Goal: Task Accomplishment & Management: Manage account settings

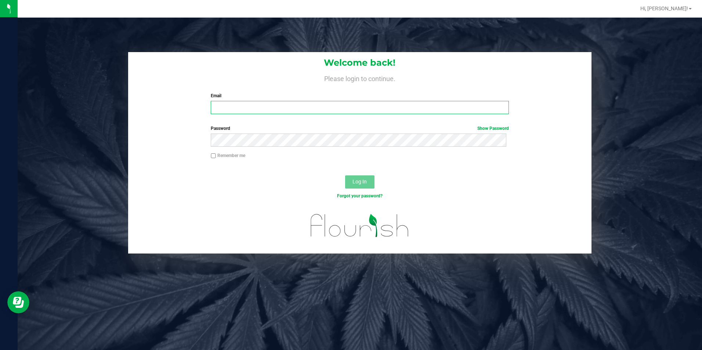
type input "[EMAIL_ADDRESS][DOMAIN_NAME]"
click at [348, 180] on button "Log In" at bounding box center [359, 181] width 29 height 13
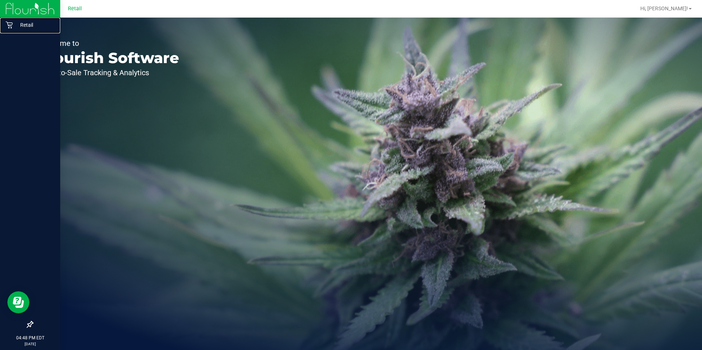
drag, startPoint x: 14, startPoint y: 25, endPoint x: 17, endPoint y: 33, distance: 8.5
click at [14, 25] on p "Retail" at bounding box center [35, 25] width 44 height 9
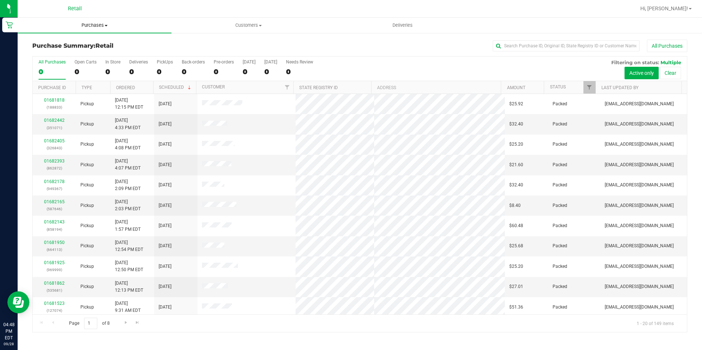
click at [88, 22] on span "Purchases" at bounding box center [95, 25] width 154 height 7
click at [74, 51] on li "Fulfillment" at bounding box center [95, 53] width 154 height 9
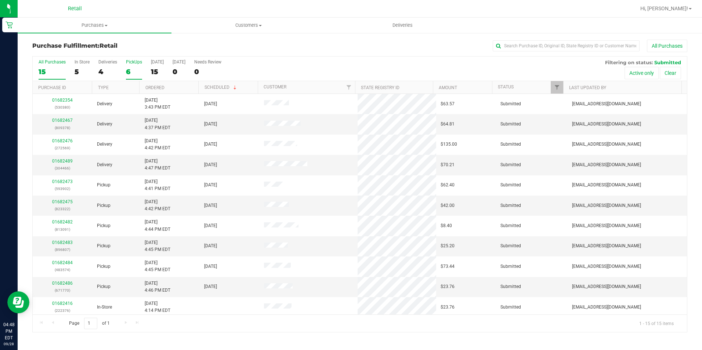
click at [138, 71] on div "6" at bounding box center [134, 72] width 16 height 8
click at [0, 0] on input "PickUps 6" at bounding box center [0, 0] width 0 height 0
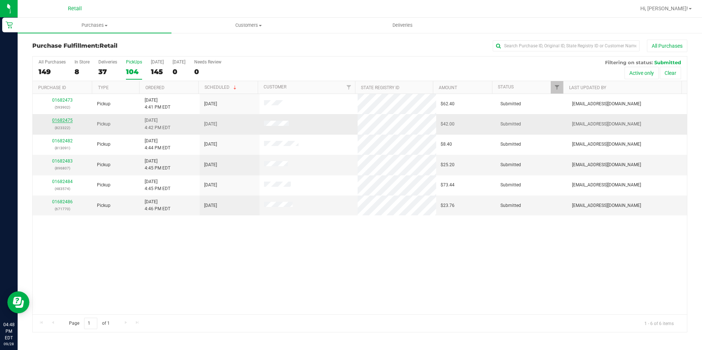
click at [61, 120] on link "01682475" at bounding box center [62, 120] width 21 height 5
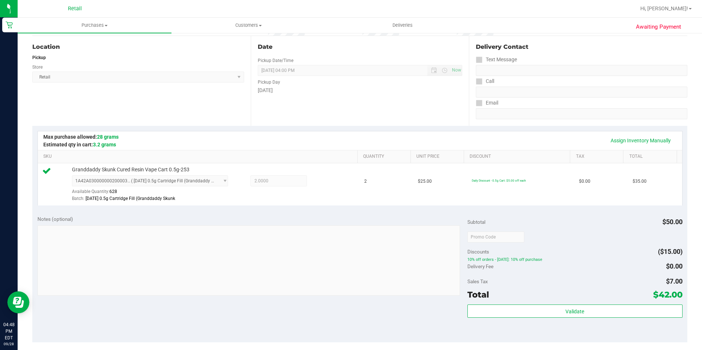
scroll to position [147, 0]
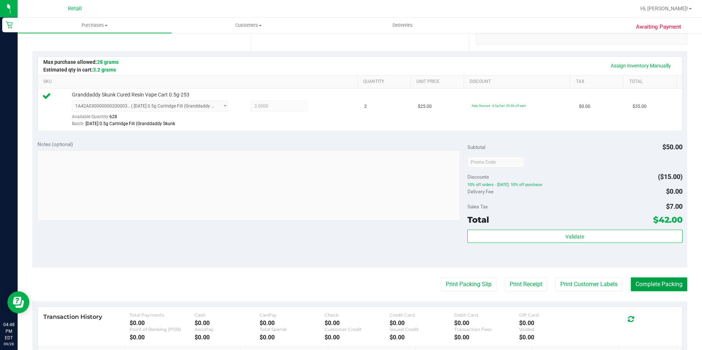
click at [650, 287] on button "Complete Packing" at bounding box center [659, 284] width 57 height 14
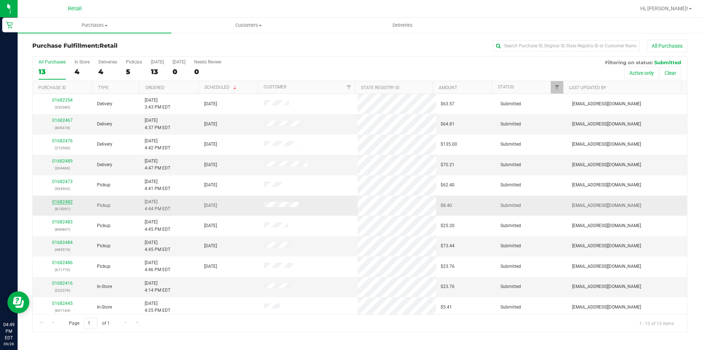
click at [58, 204] on link "01682482" at bounding box center [62, 201] width 21 height 5
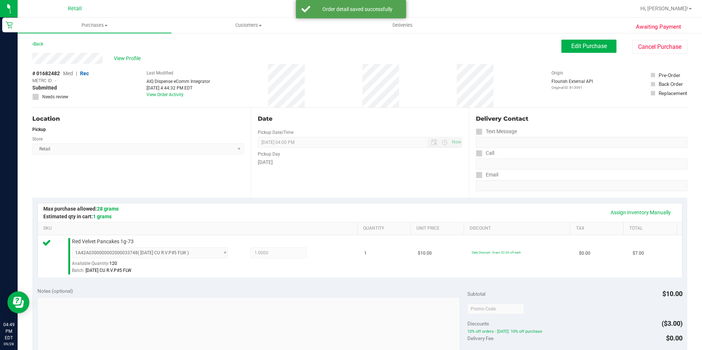
scroll to position [184, 0]
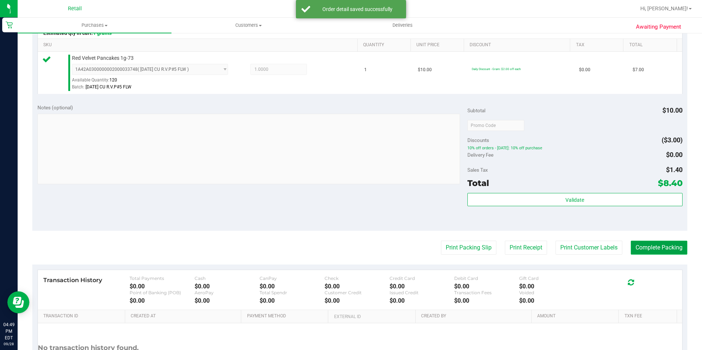
click at [667, 244] on button "Complete Packing" at bounding box center [659, 248] width 57 height 14
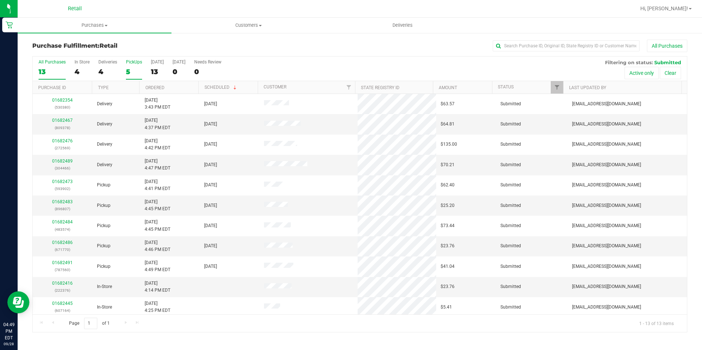
click at [137, 74] on div "5" at bounding box center [134, 72] width 16 height 8
click at [0, 0] on input "PickUps 5" at bounding box center [0, 0] width 0 height 0
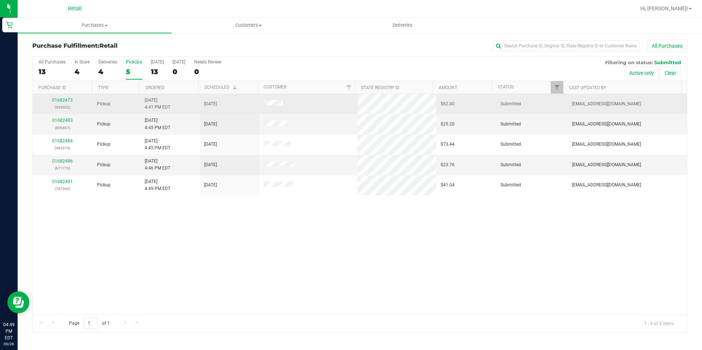
click at [64, 95] on td "01682473 (593902)" at bounding box center [63, 104] width 60 height 20
click at [64, 99] on link "01682473" at bounding box center [62, 100] width 21 height 5
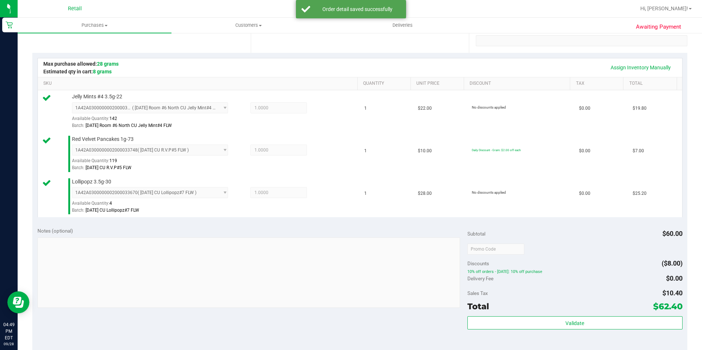
scroll to position [184, 0]
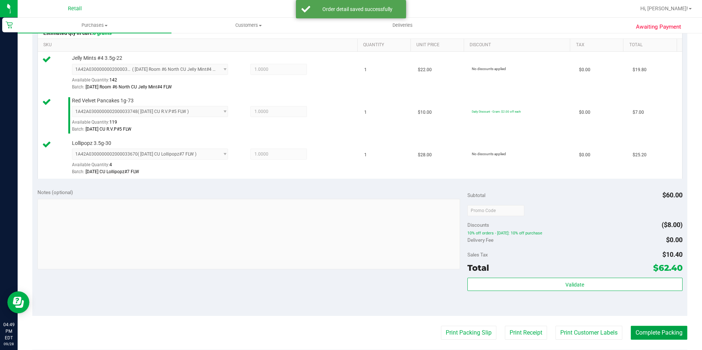
click at [662, 330] on button "Complete Packing" at bounding box center [659, 333] width 57 height 14
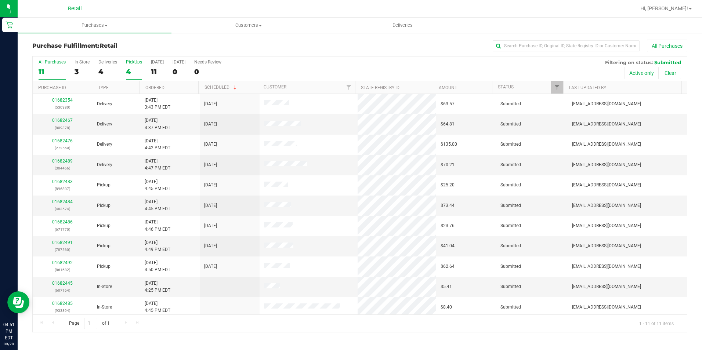
click at [134, 70] on div "4" at bounding box center [134, 72] width 16 height 8
click at [0, 0] on input "PickUps 4" at bounding box center [0, 0] width 0 height 0
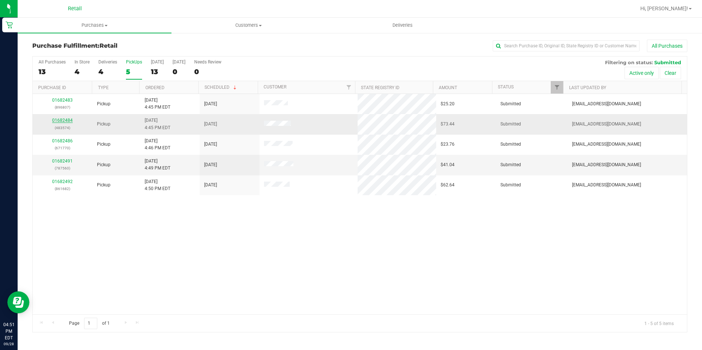
click at [64, 120] on link "01682484" at bounding box center [62, 120] width 21 height 5
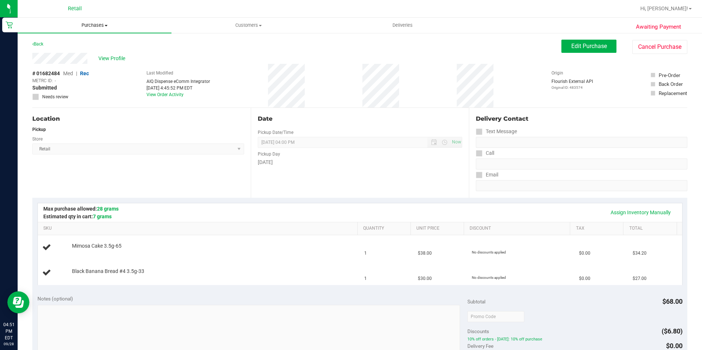
click at [90, 25] on span "Purchases" at bounding box center [95, 25] width 154 height 7
click at [80, 53] on li "Fulfillment" at bounding box center [95, 53] width 154 height 9
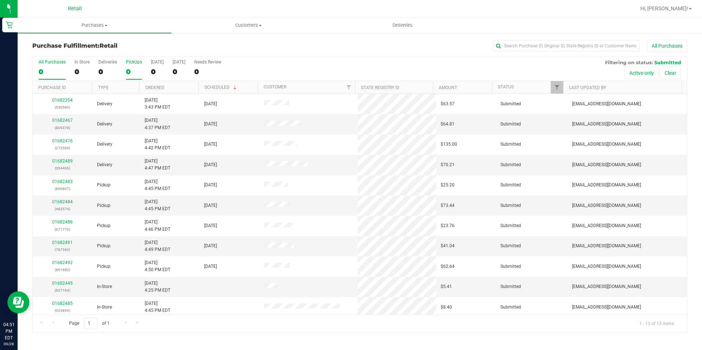
click at [131, 73] on div "0" at bounding box center [134, 72] width 16 height 8
click at [0, 0] on input "PickUps 0" at bounding box center [0, 0] width 0 height 0
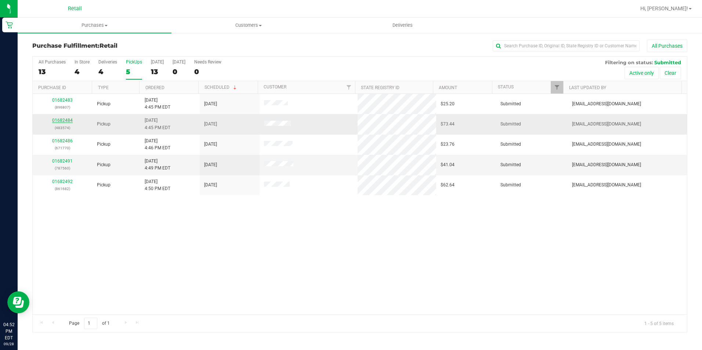
click at [61, 120] on link "01682484" at bounding box center [62, 120] width 21 height 5
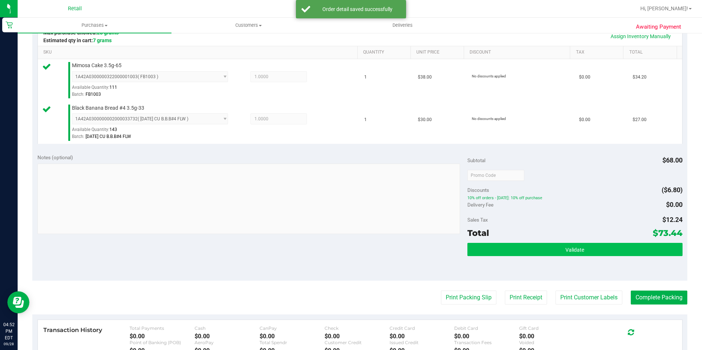
scroll to position [184, 0]
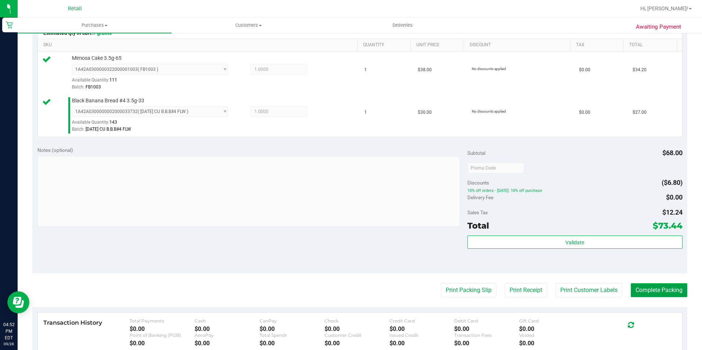
click at [642, 287] on button "Complete Packing" at bounding box center [659, 290] width 57 height 14
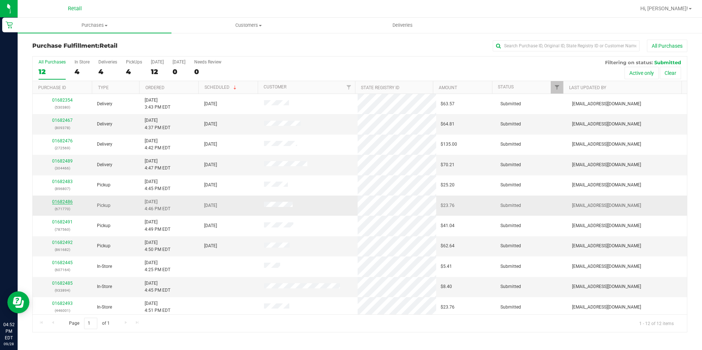
click at [57, 200] on link "01682486" at bounding box center [62, 201] width 21 height 5
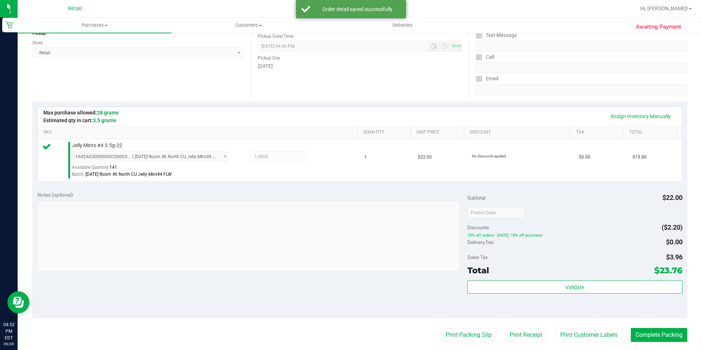
scroll to position [110, 0]
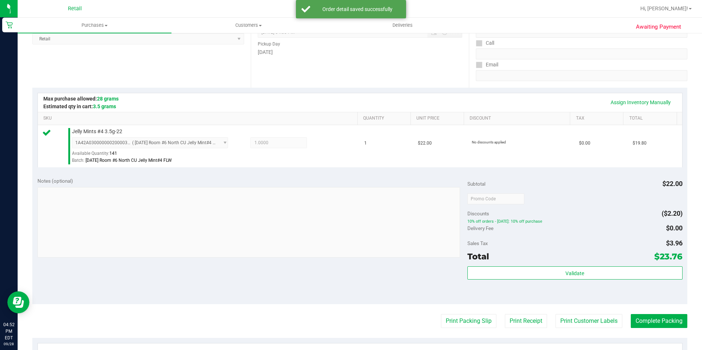
click at [654, 311] on purchase-details "Back Edit Purchase Cancel Purchase View Profile # 01682486 Med | Rec METRC ID: …" at bounding box center [359, 203] width 655 height 546
click at [656, 317] on button "Complete Packing" at bounding box center [659, 321] width 57 height 14
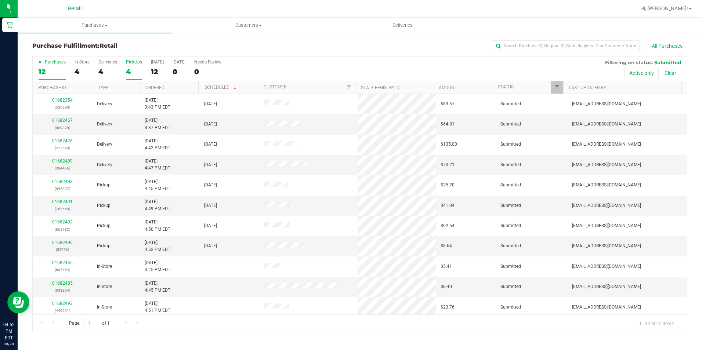
click at [130, 70] on div "4" at bounding box center [134, 72] width 16 height 8
click at [0, 0] on input "PickUps 4" at bounding box center [0, 0] width 0 height 0
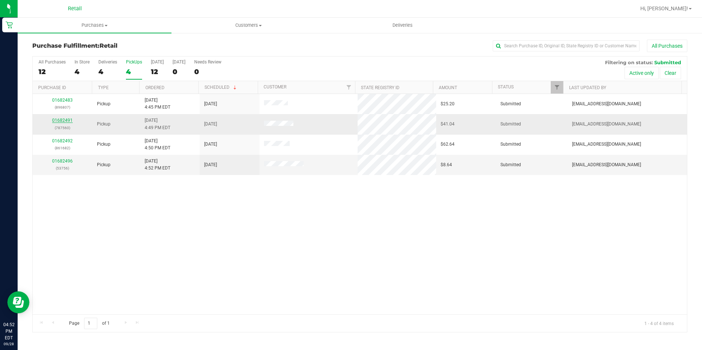
click at [55, 118] on link "01682491" at bounding box center [62, 120] width 21 height 5
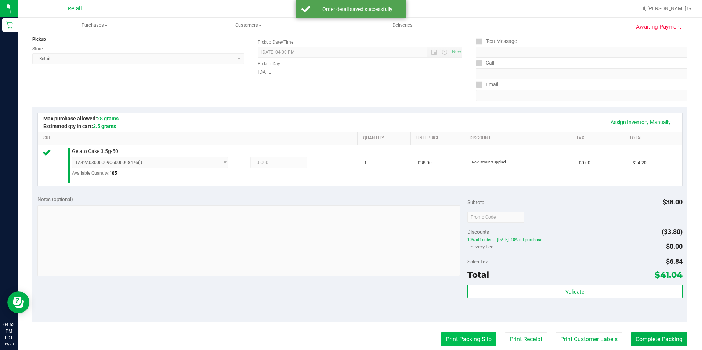
scroll to position [184, 0]
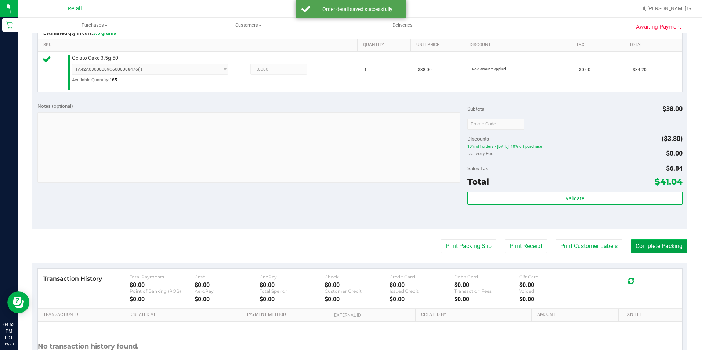
click at [639, 242] on button "Complete Packing" at bounding box center [659, 246] width 57 height 14
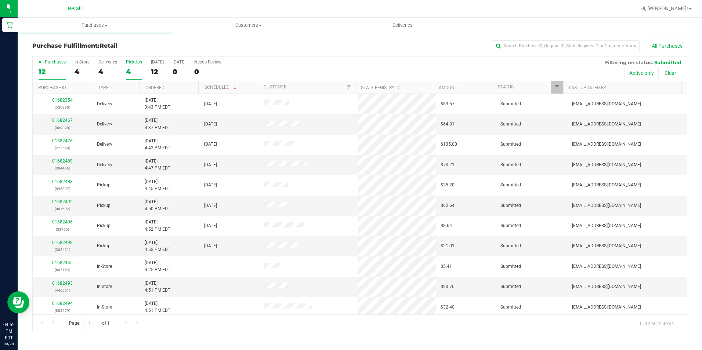
click at [127, 72] on div "4" at bounding box center [134, 72] width 16 height 8
click at [0, 0] on input "PickUps 4" at bounding box center [0, 0] width 0 height 0
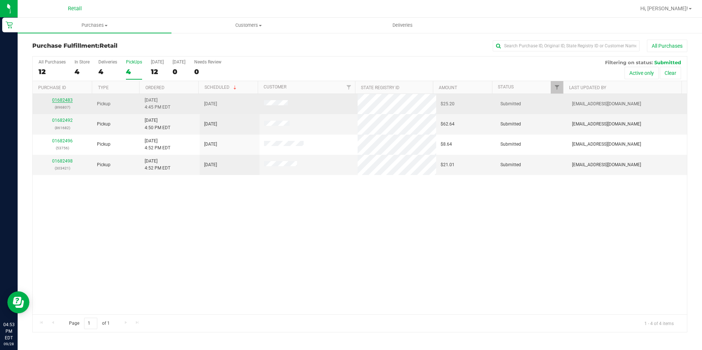
click at [65, 98] on link "01682483" at bounding box center [62, 100] width 21 height 5
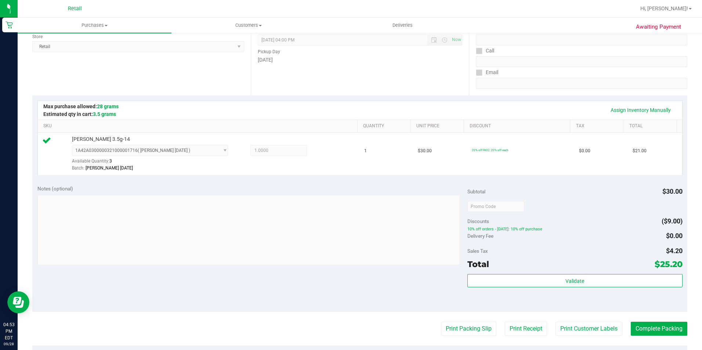
scroll to position [147, 0]
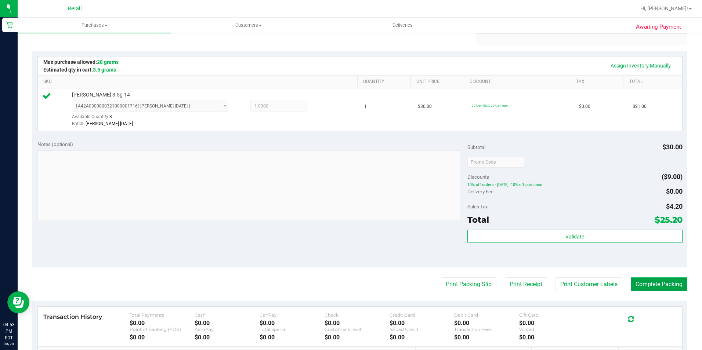
click at [672, 278] on button "Complete Packing" at bounding box center [659, 284] width 57 height 14
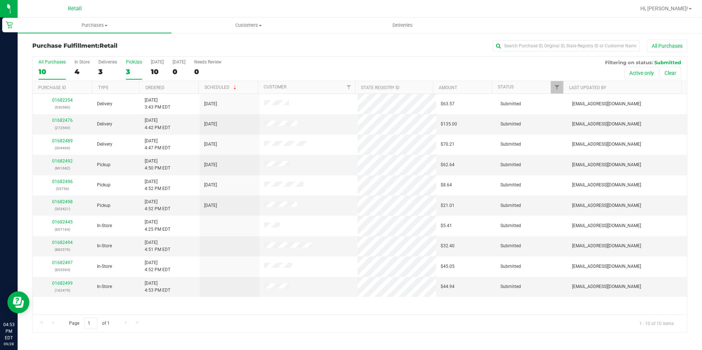
click at [133, 66] on label "PickUps 3" at bounding box center [134, 69] width 16 height 20
click at [0, 0] on input "PickUps 3" at bounding box center [0, 0] width 0 height 0
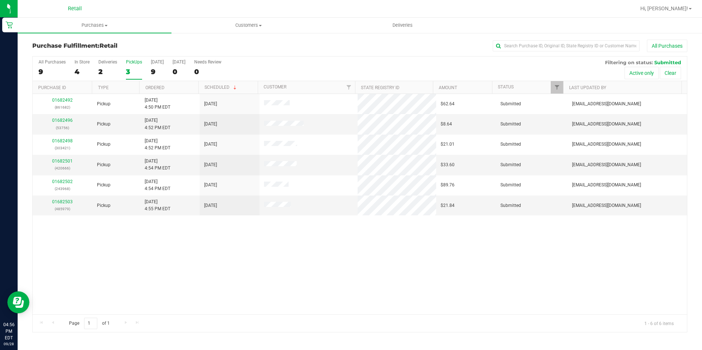
click at [126, 69] on div "3" at bounding box center [134, 72] width 16 height 8
click at [0, 0] on input "PickUps 3" at bounding box center [0, 0] width 0 height 0
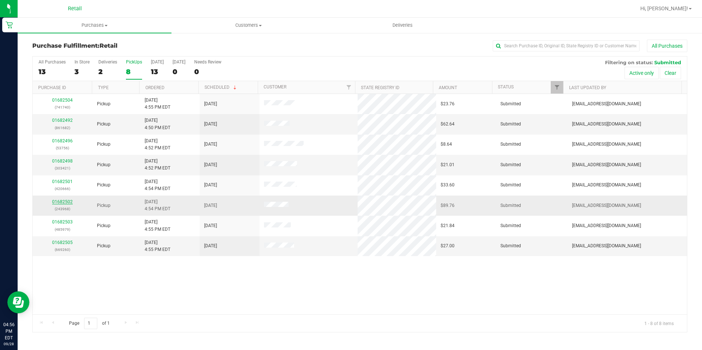
click at [70, 201] on link "01682502" at bounding box center [62, 201] width 21 height 5
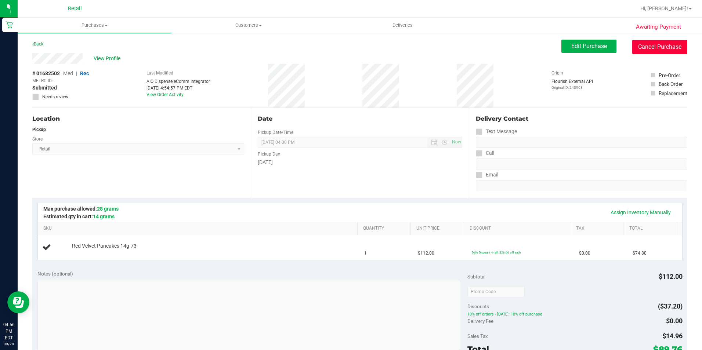
click at [667, 49] on button "Cancel Purchase" at bounding box center [659, 47] width 55 height 14
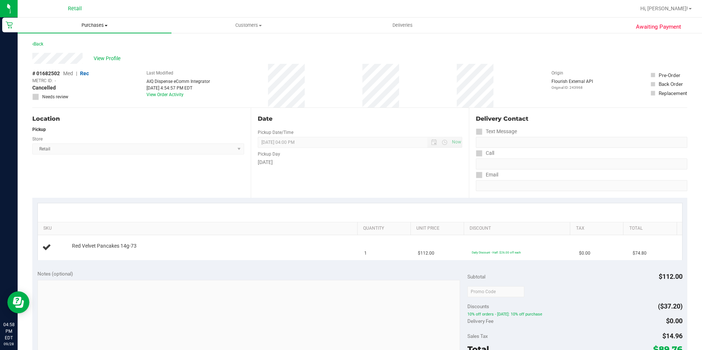
click at [97, 24] on span "Purchases" at bounding box center [95, 25] width 154 height 7
click at [80, 56] on li "Fulfillment" at bounding box center [95, 53] width 154 height 9
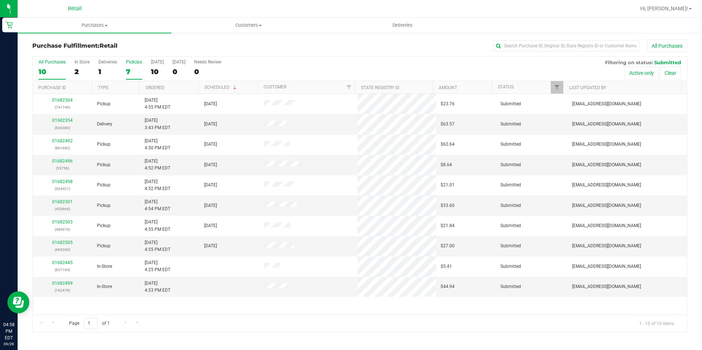
click at [134, 67] on label "PickUps 7" at bounding box center [134, 69] width 16 height 20
click at [0, 0] on input "PickUps 7" at bounding box center [0, 0] width 0 height 0
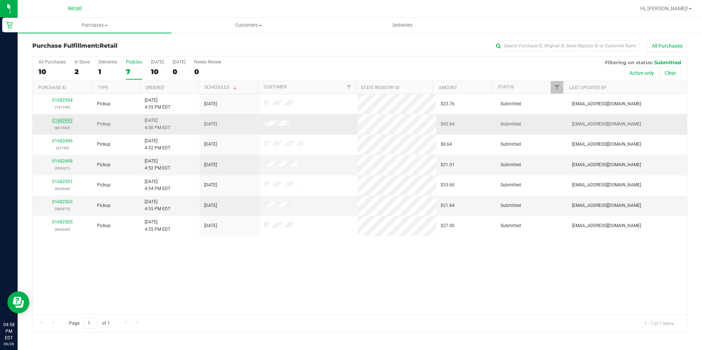
click at [61, 118] on link "01682492" at bounding box center [62, 120] width 21 height 5
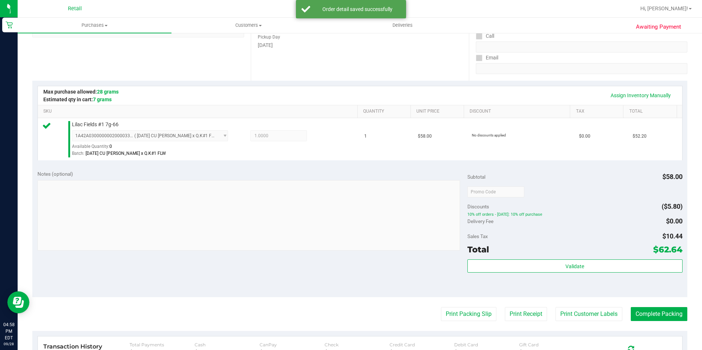
scroll to position [147, 0]
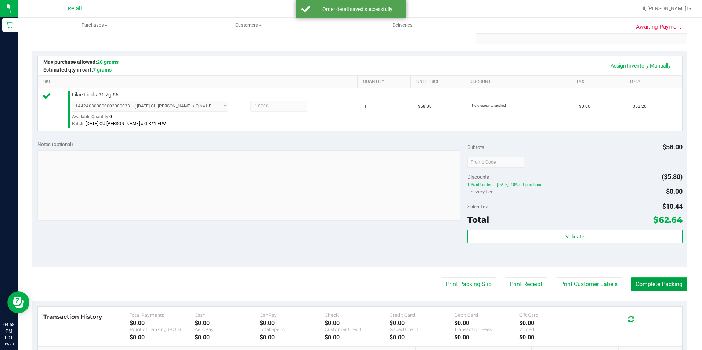
click at [646, 278] on button "Complete Packing" at bounding box center [659, 284] width 57 height 14
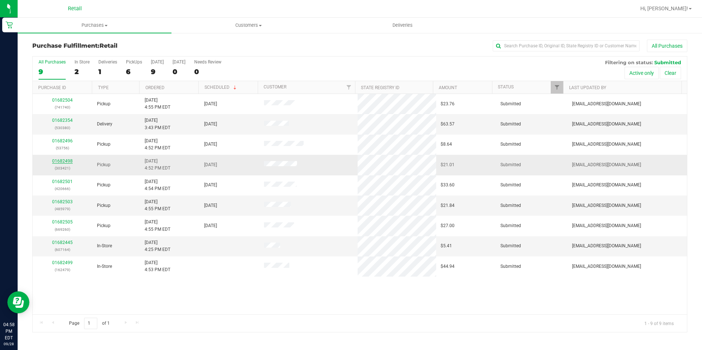
click at [60, 159] on link "01682498" at bounding box center [62, 161] width 21 height 5
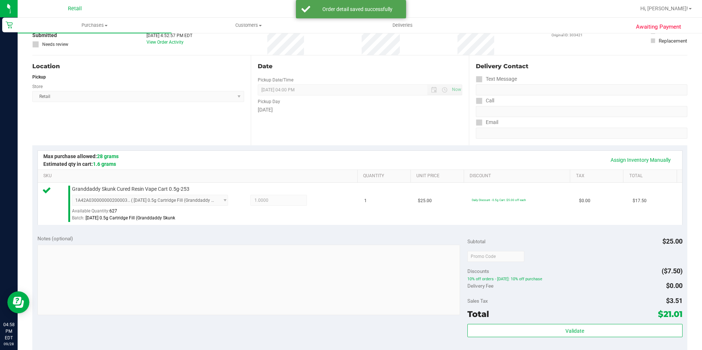
scroll to position [110, 0]
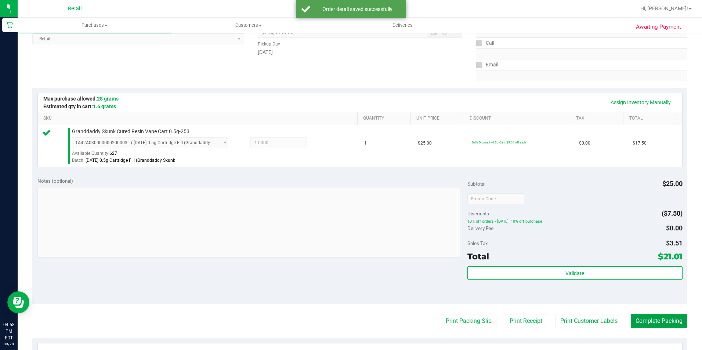
click at [674, 314] on button "Complete Packing" at bounding box center [659, 321] width 57 height 14
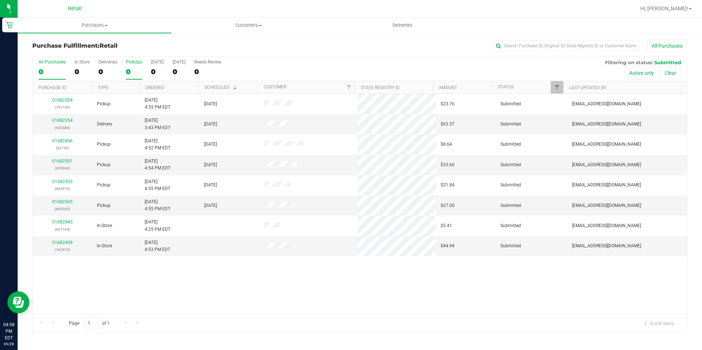
click at [135, 64] on div "PickUps" at bounding box center [134, 61] width 16 height 5
click at [0, 0] on input "PickUps 0" at bounding box center [0, 0] width 0 height 0
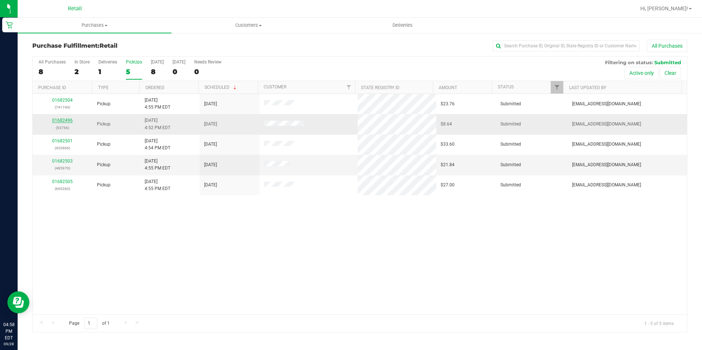
click at [62, 120] on link "01682496" at bounding box center [62, 120] width 21 height 5
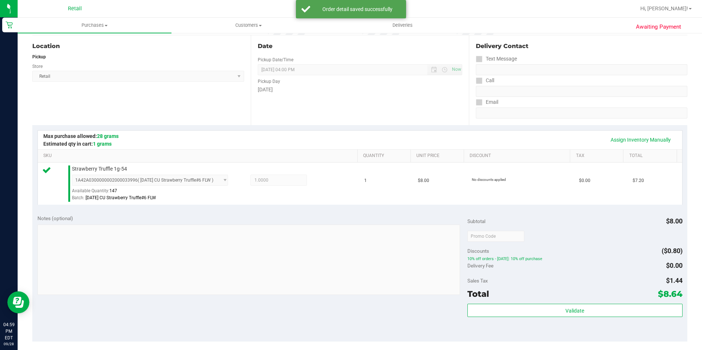
scroll to position [147, 0]
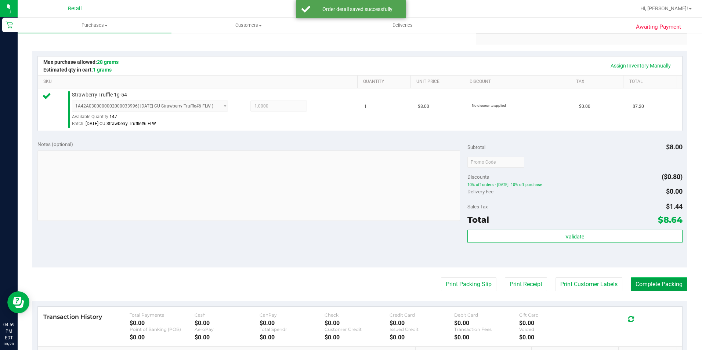
click at [634, 284] on button "Complete Packing" at bounding box center [659, 284] width 57 height 14
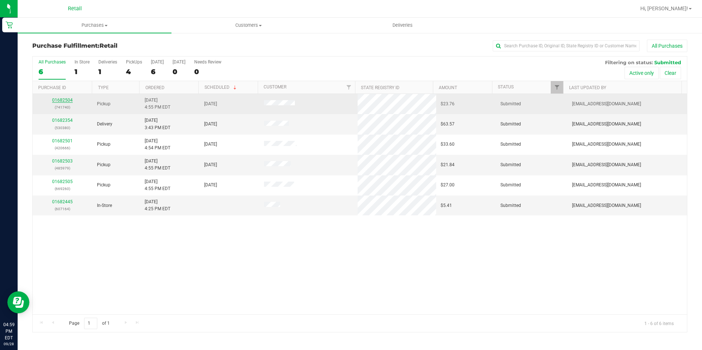
click at [63, 102] on link "01682504" at bounding box center [62, 100] width 21 height 5
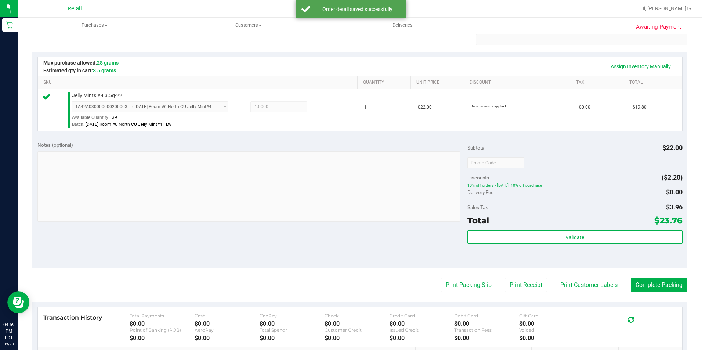
scroll to position [147, 0]
click at [659, 283] on button "Complete Packing" at bounding box center [659, 284] width 57 height 14
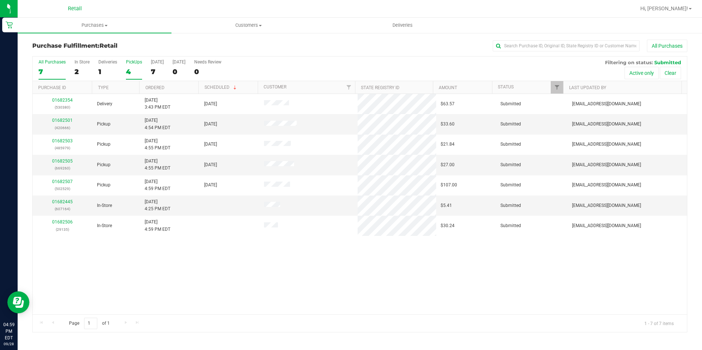
click at [140, 70] on div "4" at bounding box center [134, 72] width 16 height 8
click at [0, 0] on input "PickUps 4" at bounding box center [0, 0] width 0 height 0
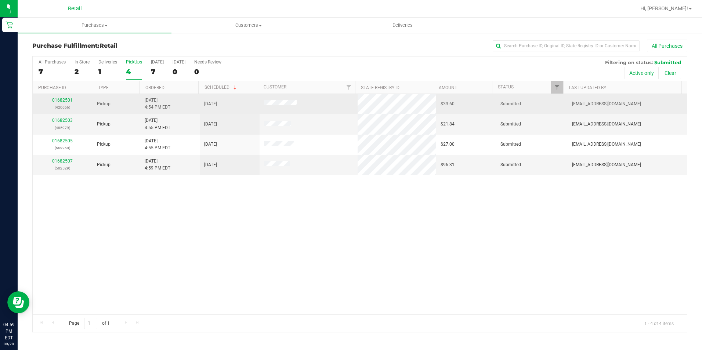
click at [56, 97] on div "01682501 (420666)" at bounding box center [62, 104] width 51 height 14
click at [62, 97] on div "01682501 (420666)" at bounding box center [62, 104] width 51 height 14
click at [62, 98] on link "01682501" at bounding box center [62, 100] width 21 height 5
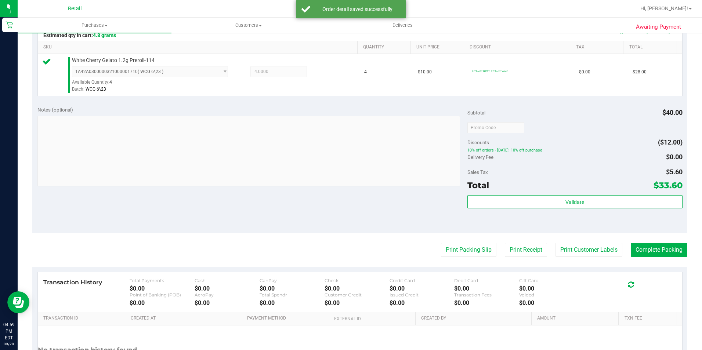
scroll to position [184, 0]
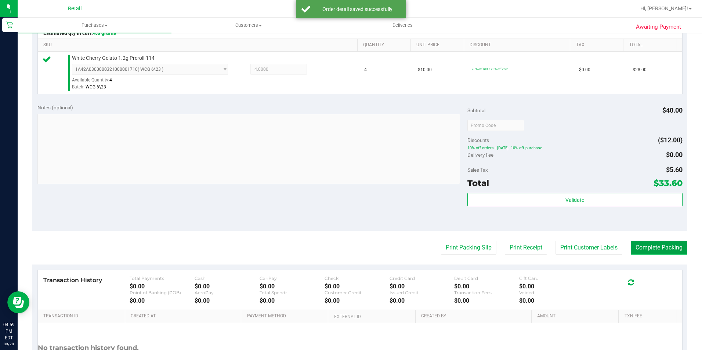
click at [648, 241] on button "Complete Packing" at bounding box center [659, 248] width 57 height 14
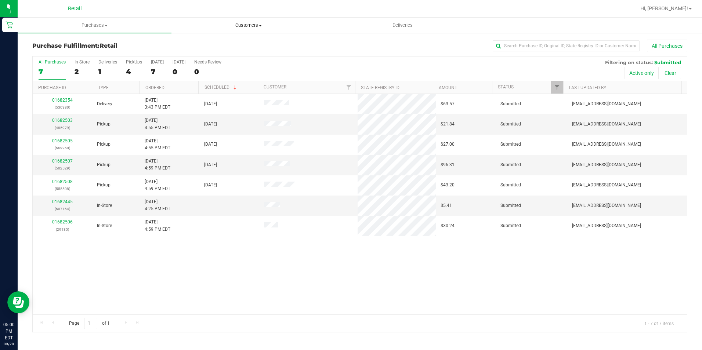
click at [241, 21] on uib-tab-heading "Customers All customers Add a new customer All physicians" at bounding box center [248, 25] width 153 height 15
click at [213, 41] on span "All customers" at bounding box center [197, 44] width 53 height 6
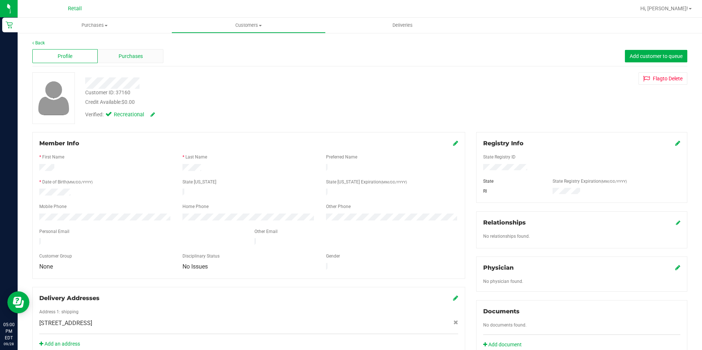
click at [126, 59] on span "Purchases" at bounding box center [131, 56] width 24 height 8
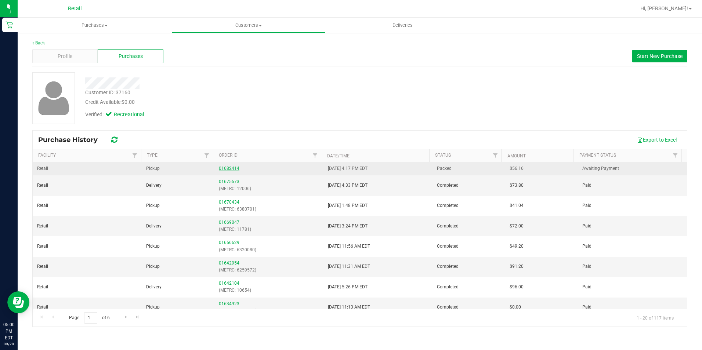
click at [226, 171] on link "01682414" at bounding box center [229, 168] width 21 height 5
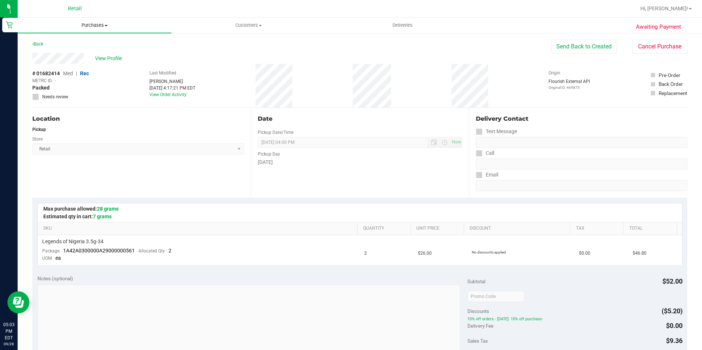
click at [99, 29] on uib-tab-heading "Purchases Summary of purchases Fulfillment All purchases" at bounding box center [95, 25] width 154 height 15
click at [74, 51] on li "Fulfillment" at bounding box center [95, 53] width 154 height 9
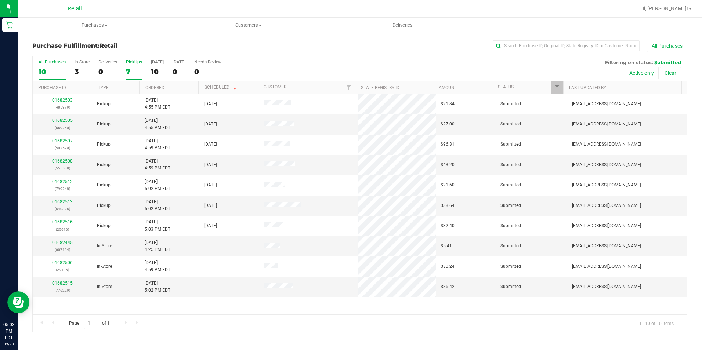
click at [132, 62] on div "PickUps" at bounding box center [134, 61] width 16 height 5
click at [0, 0] on input "PickUps 7" at bounding box center [0, 0] width 0 height 0
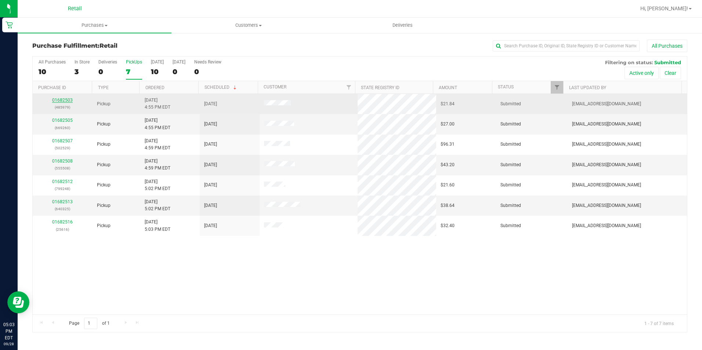
click at [70, 99] on link "01682503" at bounding box center [62, 100] width 21 height 5
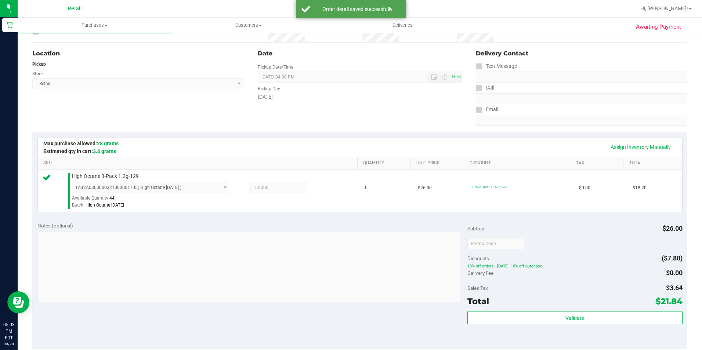
scroll to position [147, 0]
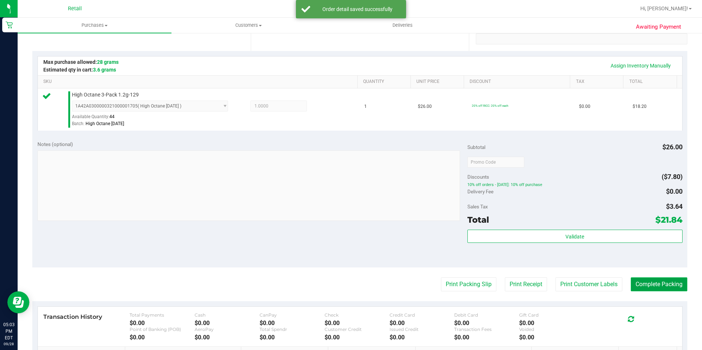
click at [638, 291] on button "Complete Packing" at bounding box center [659, 284] width 57 height 14
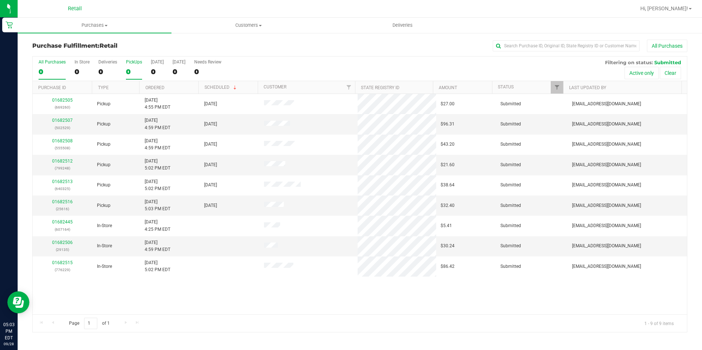
click at [136, 72] on div "0" at bounding box center [134, 72] width 16 height 8
click at [0, 0] on input "PickUps 0" at bounding box center [0, 0] width 0 height 0
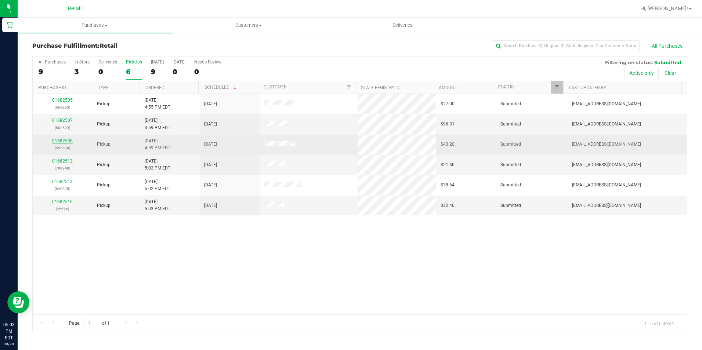
click at [59, 140] on link "01682508" at bounding box center [62, 140] width 21 height 5
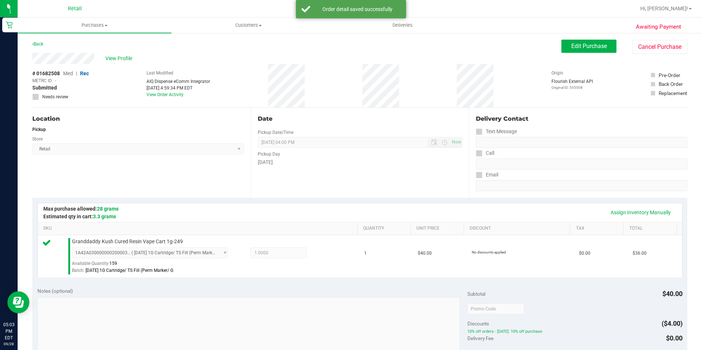
scroll to position [147, 0]
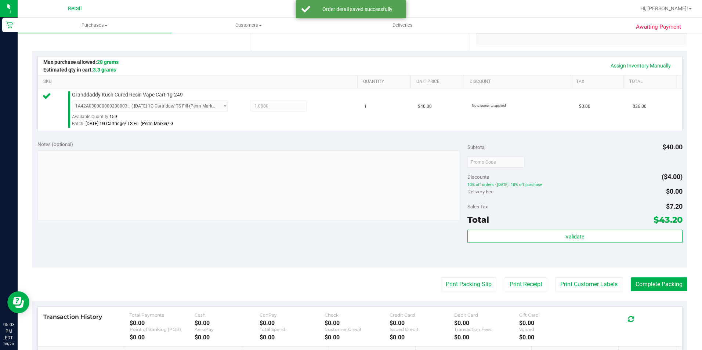
click at [659, 292] on purchase-details "Back Edit Purchase Cancel Purchase View Profile # 01682508 Med | Rec METRC ID: …" at bounding box center [359, 166] width 655 height 546
click at [661, 283] on button "Complete Packing" at bounding box center [659, 284] width 57 height 14
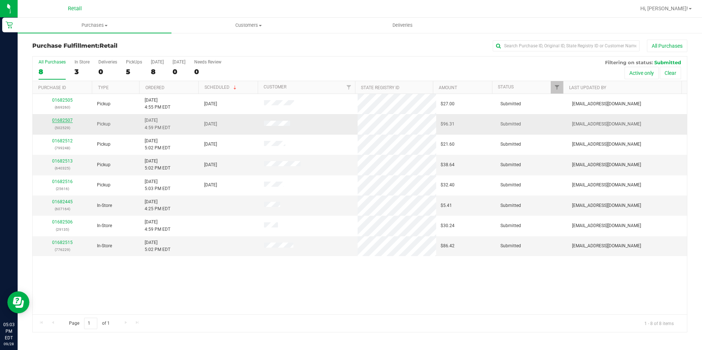
click at [66, 120] on link "01682507" at bounding box center [62, 120] width 21 height 5
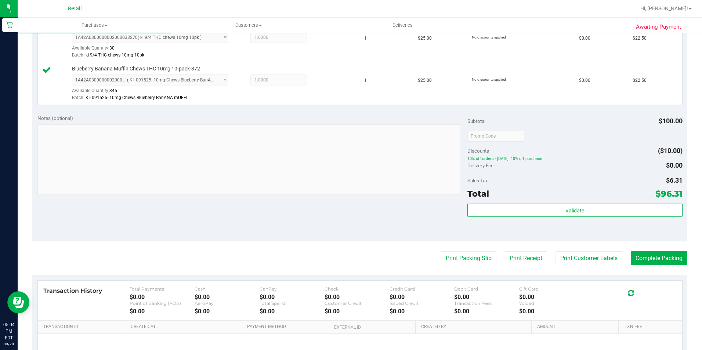
scroll to position [257, 0]
drag, startPoint x: 656, startPoint y: 259, endPoint x: 651, endPoint y: 258, distance: 5.2
click at [656, 259] on button "Complete Packing" at bounding box center [659, 258] width 57 height 14
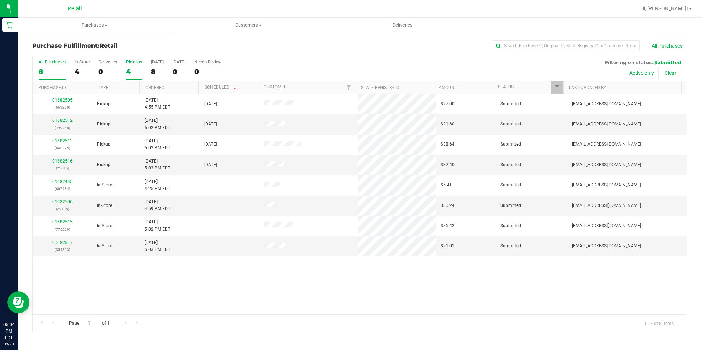
click at [131, 75] on div "4" at bounding box center [134, 72] width 16 height 8
click at [0, 0] on input "PickUps 4" at bounding box center [0, 0] width 0 height 0
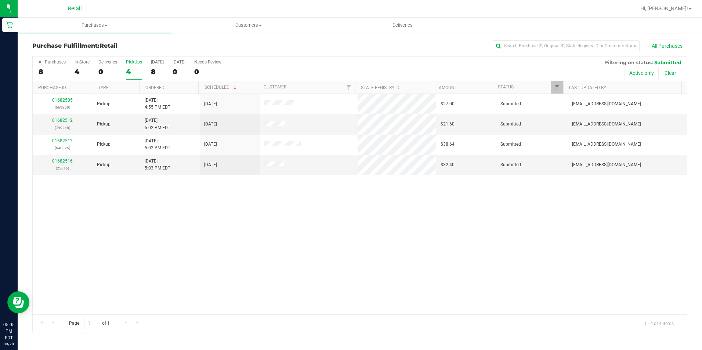
click at [134, 71] on div "4" at bounding box center [134, 72] width 16 height 8
click at [0, 0] on input "PickUps 4" at bounding box center [0, 0] width 0 height 0
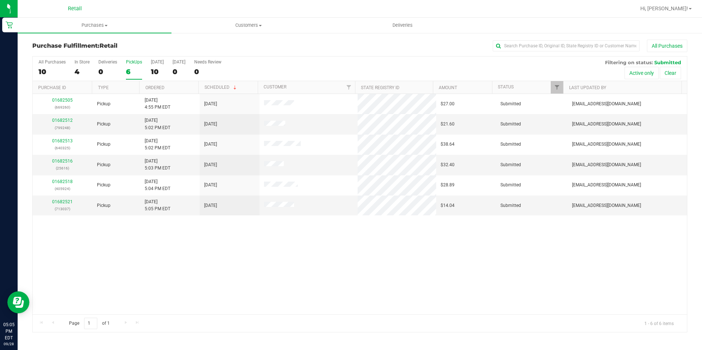
click at [136, 68] on div "6" at bounding box center [134, 72] width 16 height 8
click at [0, 0] on input "PickUps 6" at bounding box center [0, 0] width 0 height 0
click at [135, 73] on div "6" at bounding box center [134, 72] width 16 height 8
click at [0, 0] on input "PickUps 6" at bounding box center [0, 0] width 0 height 0
click at [251, 28] on span "Customers" at bounding box center [248, 25] width 153 height 7
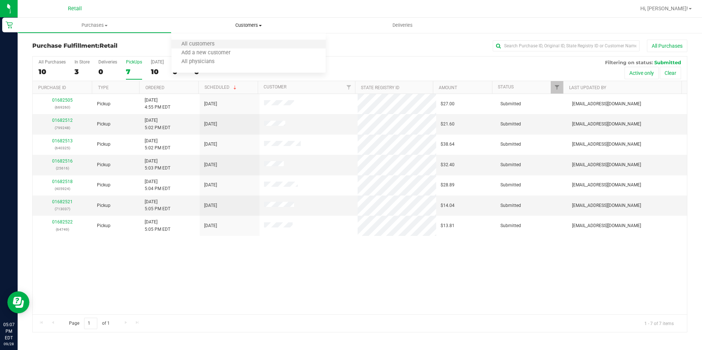
click at [242, 44] on li "All customers" at bounding box center [248, 44] width 154 height 9
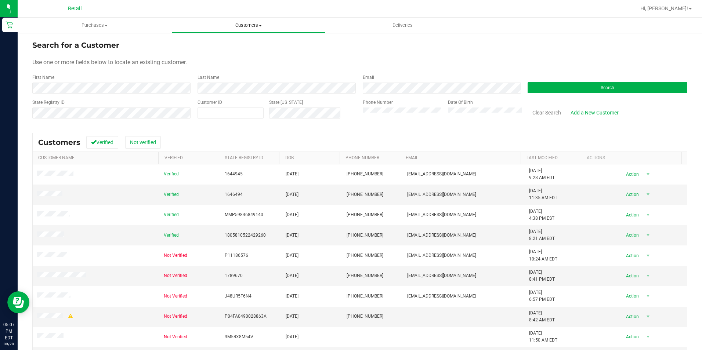
click at [235, 29] on uib-tab-heading "Customers All customers Add a new customer All physicians" at bounding box center [248, 25] width 153 height 15
click at [219, 48] on li "All customers" at bounding box center [248, 44] width 154 height 9
click at [92, 23] on span "Purchases" at bounding box center [95, 25] width 154 height 7
click at [86, 49] on li "Fulfillment" at bounding box center [95, 53] width 154 height 9
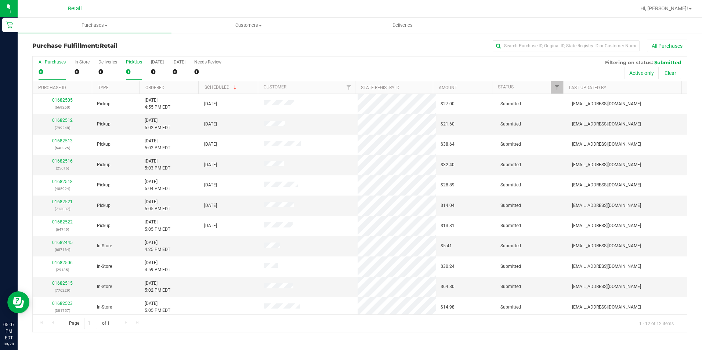
click at [126, 71] on div "0" at bounding box center [134, 72] width 16 height 8
click at [0, 0] on input "PickUps 0" at bounding box center [0, 0] width 0 height 0
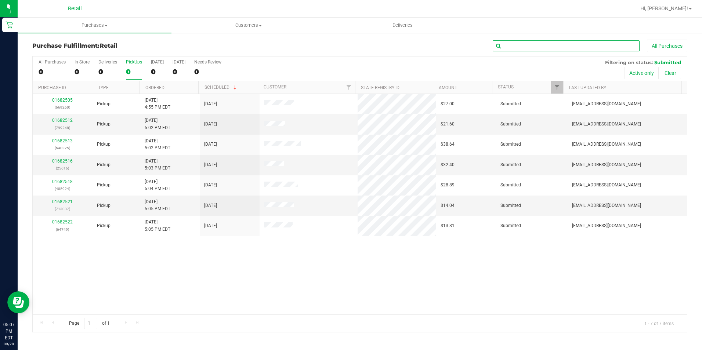
click at [535, 50] on input "text" at bounding box center [566, 45] width 147 height 11
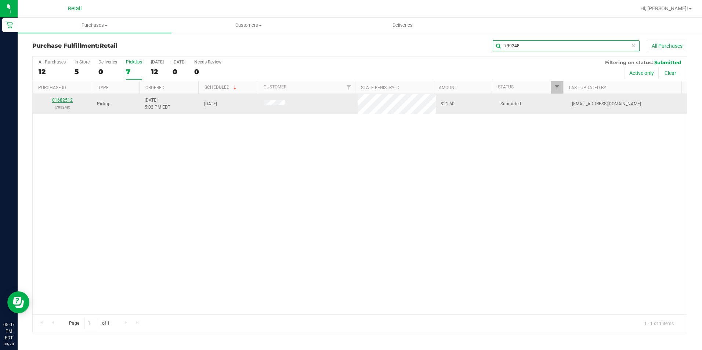
type input "799248"
click at [56, 100] on link "01682512" at bounding box center [62, 100] width 21 height 5
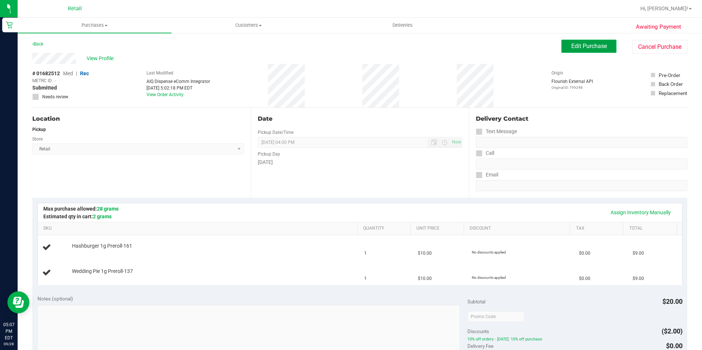
click at [574, 51] on button "Edit Purchase" at bounding box center [588, 46] width 55 height 13
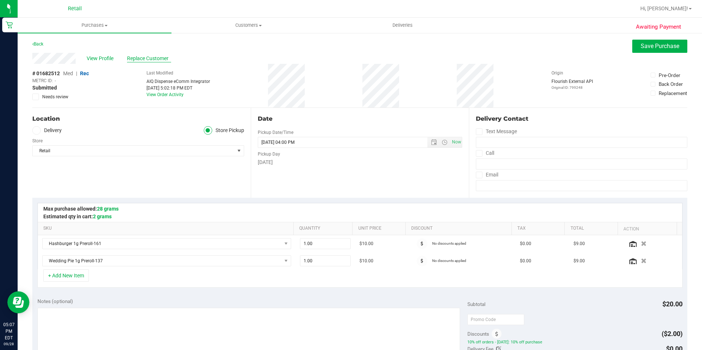
click at [135, 58] on span "Replace Customer" at bounding box center [149, 59] width 44 height 8
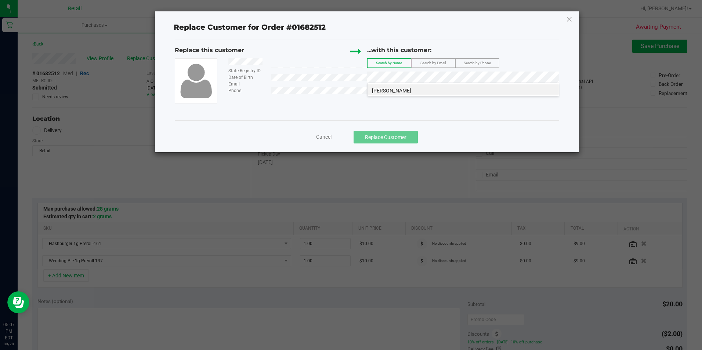
click at [413, 90] on li "[PERSON_NAME]" at bounding box center [462, 89] width 191 height 10
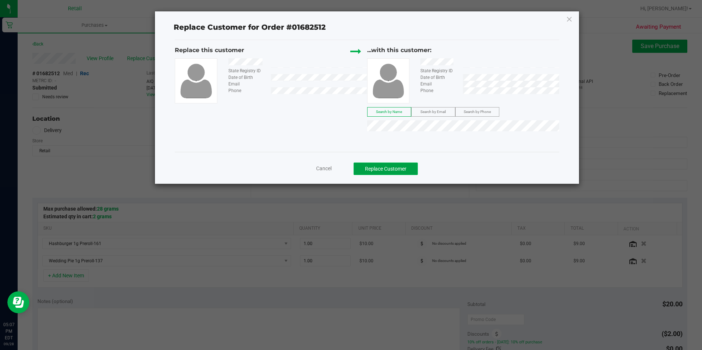
click at [397, 169] on button "Replace Customer" at bounding box center [385, 169] width 64 height 12
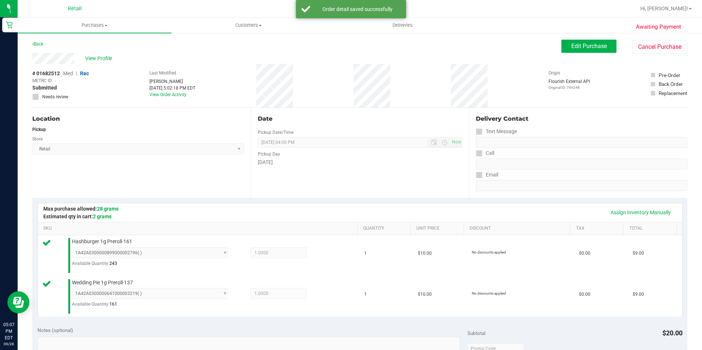
scroll to position [184, 0]
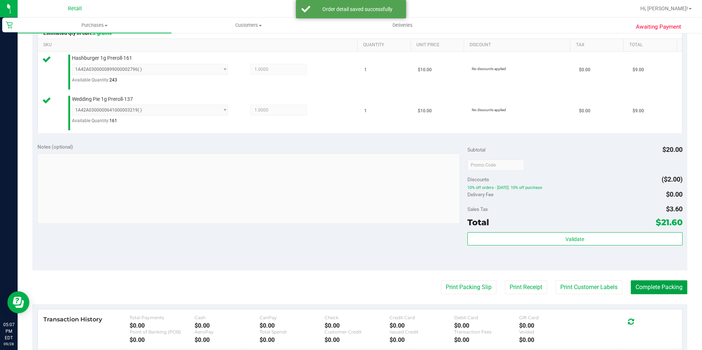
drag, startPoint x: 660, startPoint y: 283, endPoint x: 653, endPoint y: 277, distance: 8.3
click at [660, 283] on button "Complete Packing" at bounding box center [659, 287] width 57 height 14
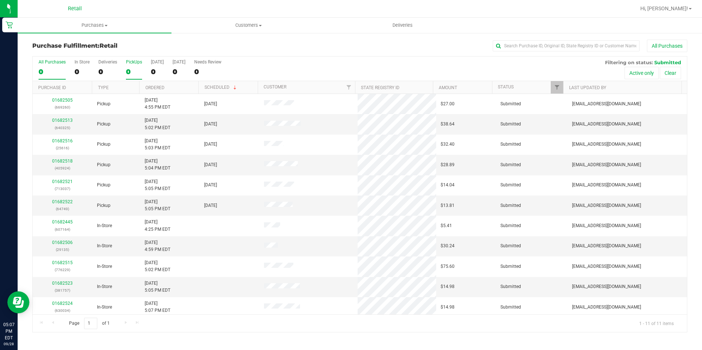
click at [138, 62] on div "PickUps" at bounding box center [134, 61] width 16 height 5
click at [0, 0] on input "PickUps 0" at bounding box center [0, 0] width 0 height 0
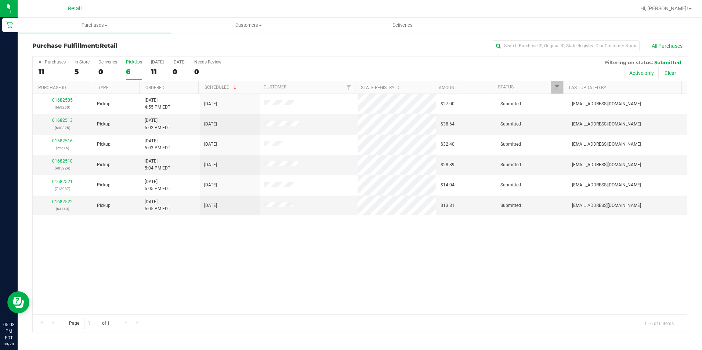
click at [136, 69] on div "6" at bounding box center [134, 72] width 16 height 8
click at [0, 0] on input "PickUps 6" at bounding box center [0, 0] width 0 height 0
click at [124, 72] on div "All Purchases 11 In Store 5 Deliveries 0 PickUps 6 [DATE] 11 [DATE] 0 Needs Rev…" at bounding box center [360, 69] width 654 height 25
click at [128, 73] on div "6" at bounding box center [134, 72] width 16 height 8
click at [0, 0] on input "PickUps 6" at bounding box center [0, 0] width 0 height 0
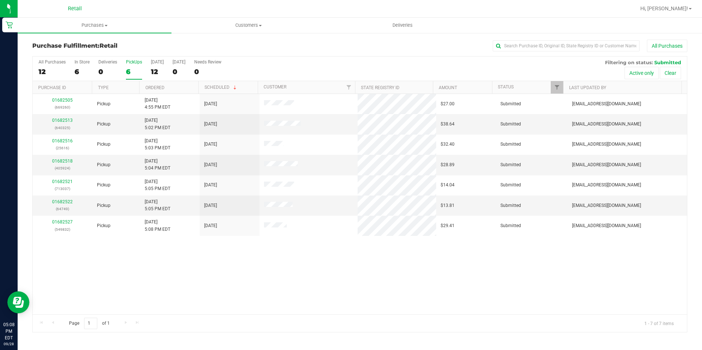
click at [138, 73] on div "6" at bounding box center [134, 72] width 16 height 8
click at [0, 0] on input "PickUps 6" at bounding box center [0, 0] width 0 height 0
click at [134, 70] on div "7" at bounding box center [134, 72] width 16 height 8
click at [0, 0] on input "PickUps 7" at bounding box center [0, 0] width 0 height 0
click at [128, 74] on div "7" at bounding box center [134, 72] width 16 height 8
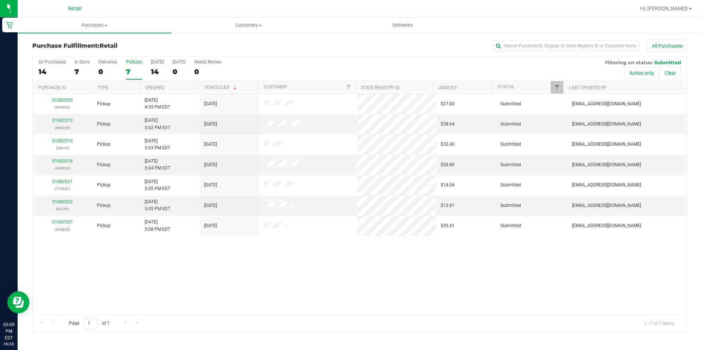
click at [0, 0] on input "PickUps 7" at bounding box center [0, 0] width 0 height 0
click at [134, 73] on div "7" at bounding box center [134, 72] width 16 height 8
click at [0, 0] on input "PickUps 7" at bounding box center [0, 0] width 0 height 0
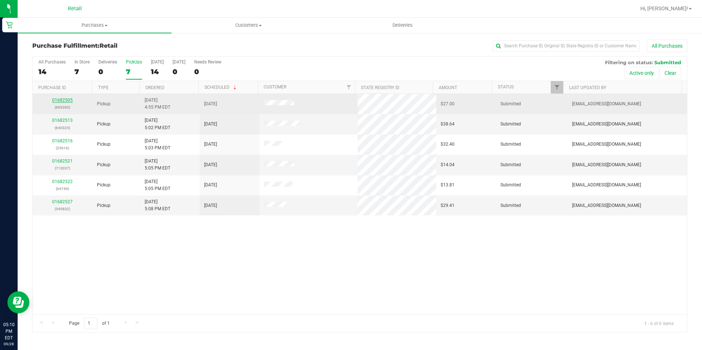
click at [62, 100] on link "01682505" at bounding box center [62, 100] width 21 height 5
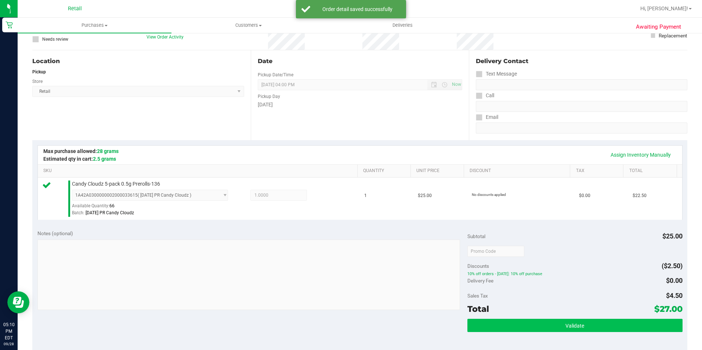
scroll to position [110, 0]
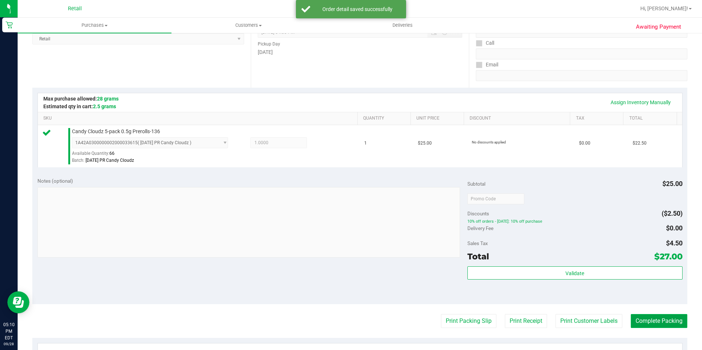
click at [647, 316] on button "Complete Packing" at bounding box center [659, 321] width 57 height 14
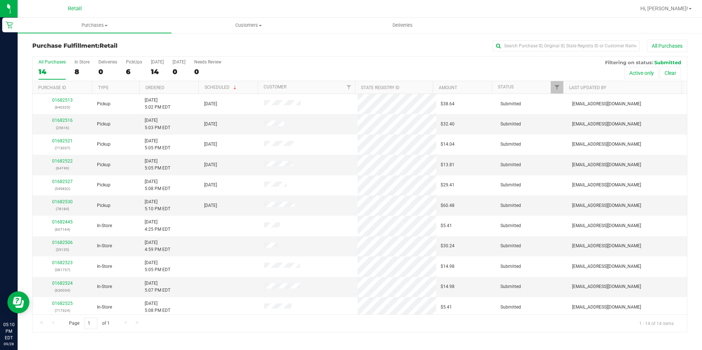
click at [125, 74] on div "All Purchases 14 In Store 8 Deliveries 0 PickUps 6 [DATE] 14 [DATE] 0 Needs Rev…" at bounding box center [360, 69] width 654 height 25
click at [127, 74] on div "6" at bounding box center [134, 72] width 16 height 8
click at [0, 0] on input "PickUps 6" at bounding box center [0, 0] width 0 height 0
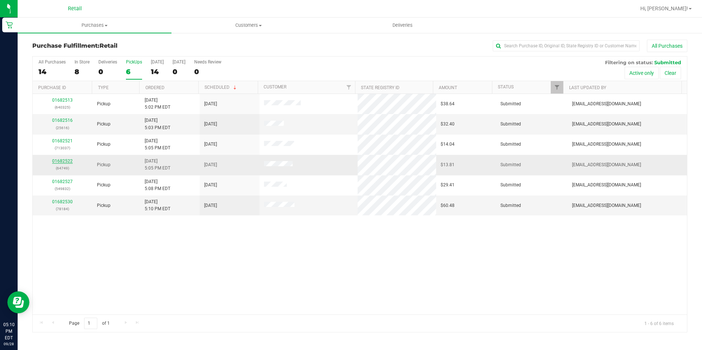
click at [63, 160] on link "01682522" at bounding box center [62, 161] width 21 height 5
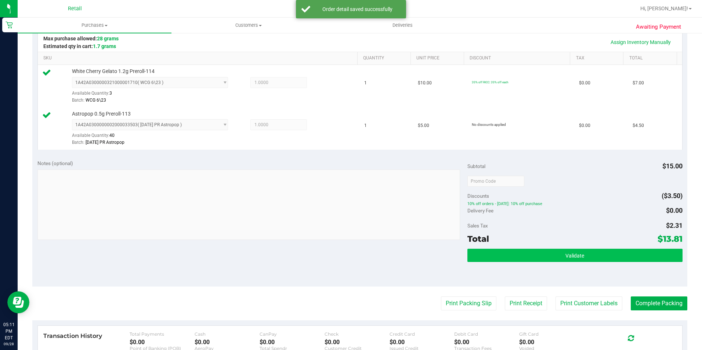
scroll to position [184, 0]
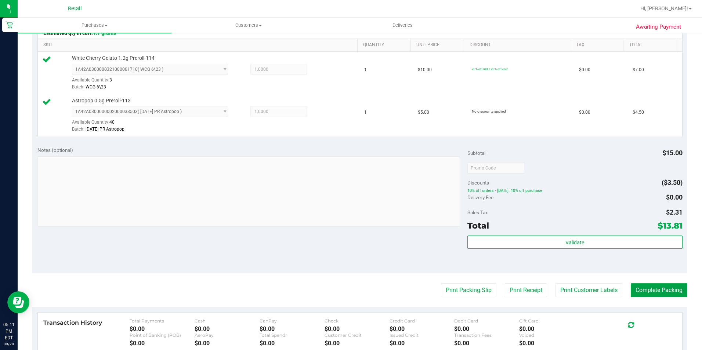
click at [651, 288] on button "Complete Packing" at bounding box center [659, 290] width 57 height 14
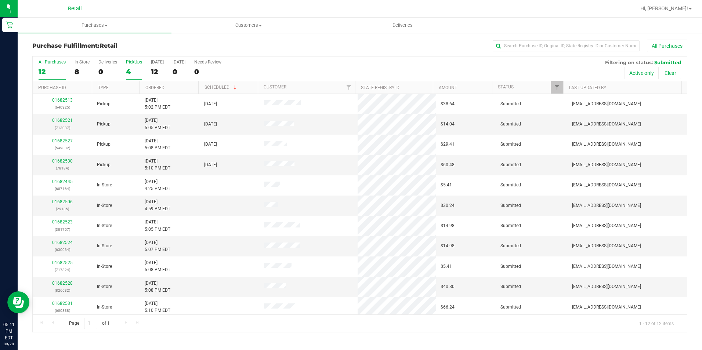
click at [126, 70] on div "4" at bounding box center [134, 72] width 16 height 8
click at [0, 0] on input "PickUps 4" at bounding box center [0, 0] width 0 height 0
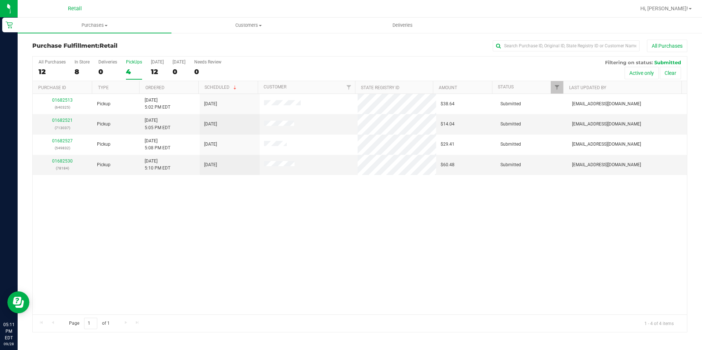
click at [139, 73] on div "4" at bounding box center [134, 72] width 16 height 8
click at [0, 0] on input "PickUps 4" at bounding box center [0, 0] width 0 height 0
click at [132, 79] on label "PickUps 4" at bounding box center [134, 69] width 16 height 20
click at [0, 0] on input "PickUps 4" at bounding box center [0, 0] width 0 height 0
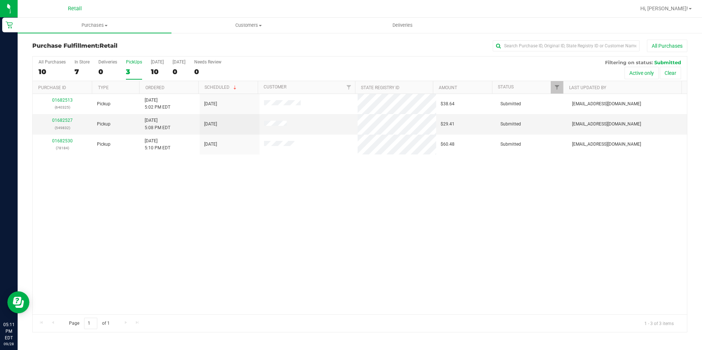
click at [128, 69] on div "3" at bounding box center [134, 72] width 16 height 8
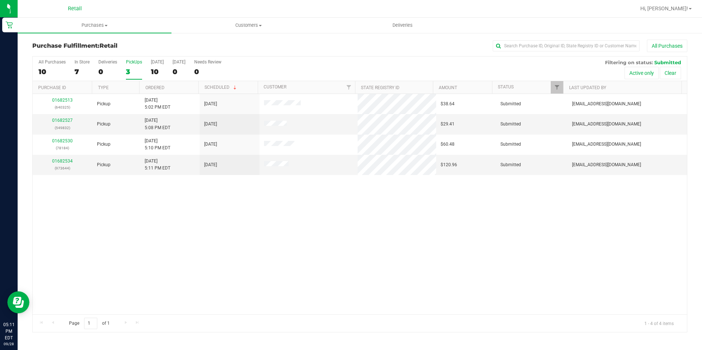
drag, startPoint x: 128, startPoint y: 69, endPoint x: 168, endPoint y: 220, distance: 156.9
click at [168, 220] on div "01682513 (640325) Pickup [DATE] 5:02 PM EDT 9/28/2025 $38.64 Submitted [EMAIL_A…" at bounding box center [360, 204] width 654 height 221
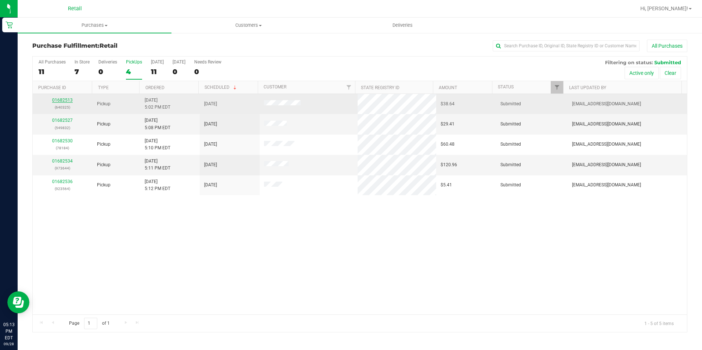
click at [66, 99] on link "01682513" at bounding box center [62, 100] width 21 height 5
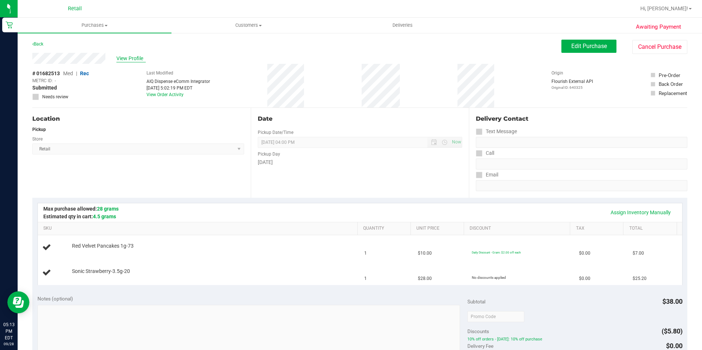
click at [126, 59] on span "View Profile" at bounding box center [130, 59] width 29 height 8
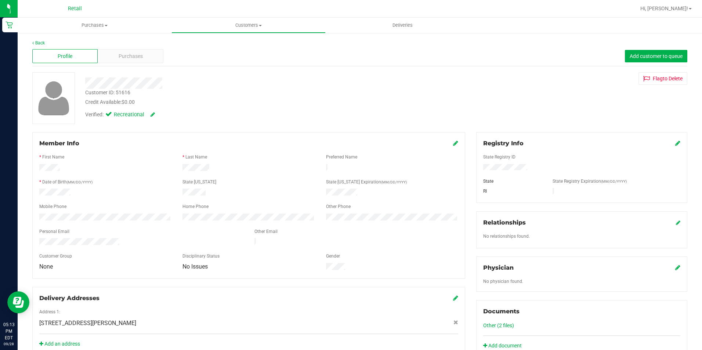
click at [148, 60] on div "Purchases" at bounding box center [130, 56] width 65 height 14
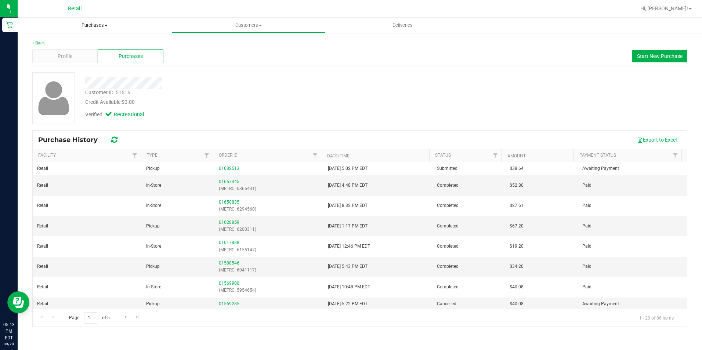
click at [83, 28] on span "Purchases" at bounding box center [95, 25] width 154 height 7
click at [68, 52] on li "Fulfillment" at bounding box center [95, 53] width 154 height 9
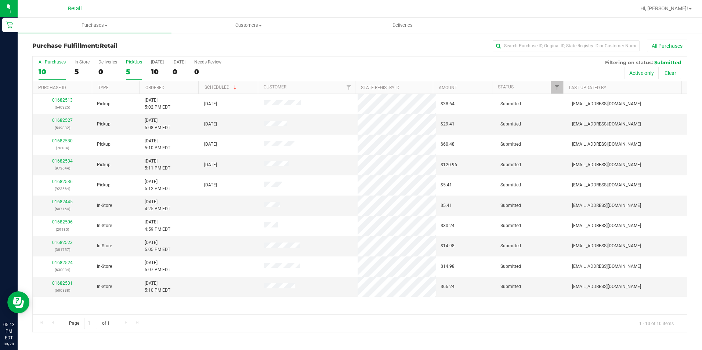
click at [137, 70] on div "5" at bounding box center [134, 72] width 16 height 8
click at [0, 0] on input "PickUps 5" at bounding box center [0, 0] width 0 height 0
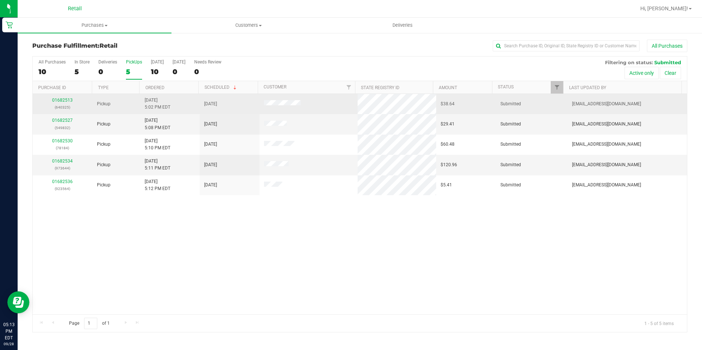
click at [54, 97] on td "01682513 (640325)" at bounding box center [63, 104] width 60 height 20
click at [55, 97] on td "01682513 (640325)" at bounding box center [63, 104] width 60 height 20
drag, startPoint x: 55, startPoint y: 97, endPoint x: 70, endPoint y: 95, distance: 15.5
click at [70, 95] on td "01682513 (640325)" at bounding box center [63, 104] width 60 height 20
click at [66, 102] on link "01682513" at bounding box center [62, 100] width 21 height 5
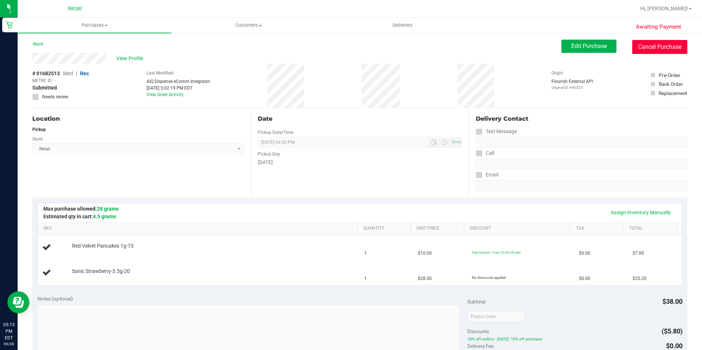
drag, startPoint x: 665, startPoint y: 44, endPoint x: 378, endPoint y: 46, distance: 286.7
click at [665, 44] on button "Cancel Purchase" at bounding box center [659, 47] width 55 height 14
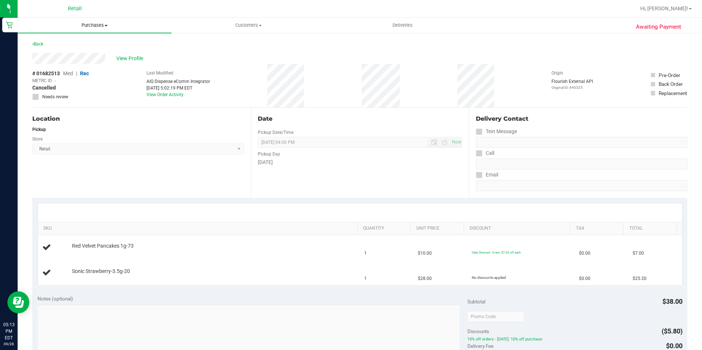
click at [99, 20] on uib-tab-heading "Purchases Summary of purchases Fulfillment All purchases" at bounding box center [95, 25] width 154 height 15
click at [55, 54] on span "Fulfillment" at bounding box center [41, 53] width 46 height 6
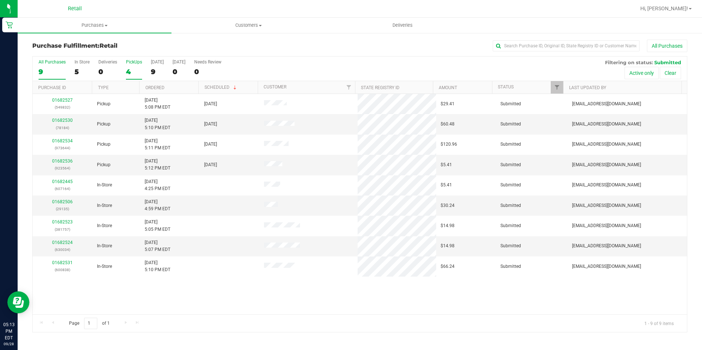
click at [128, 71] on div "4" at bounding box center [134, 72] width 16 height 8
click at [0, 0] on input "PickUps 4" at bounding box center [0, 0] width 0 height 0
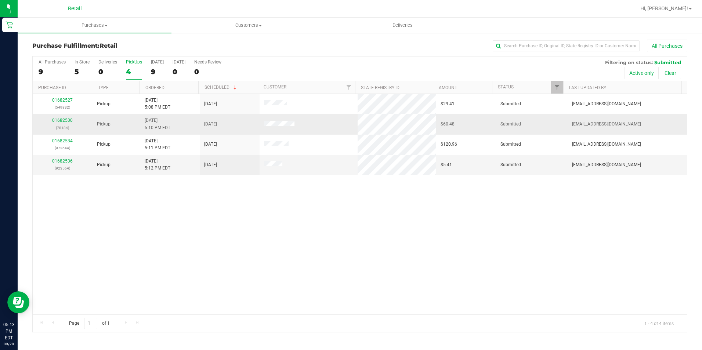
click at [62, 117] on div "01682530 (78184)" at bounding box center [62, 124] width 51 height 14
click at [62, 119] on link "01682530" at bounding box center [62, 120] width 21 height 5
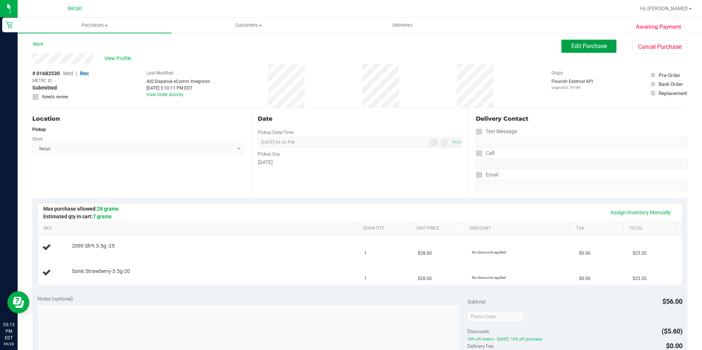
click at [593, 52] on button "Edit Purchase" at bounding box center [588, 46] width 55 height 13
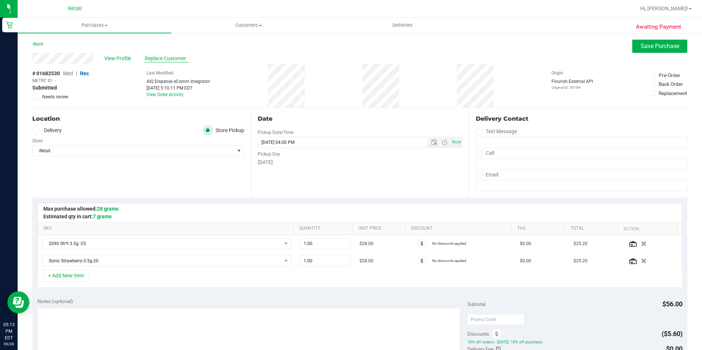
click at [161, 56] on span "Replace Customer" at bounding box center [167, 59] width 44 height 8
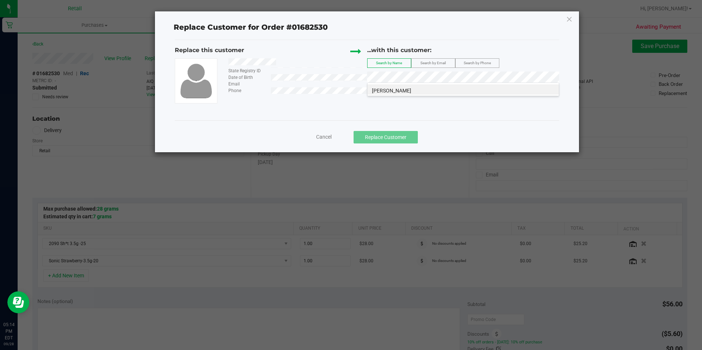
click at [395, 88] on span "[PERSON_NAME]" at bounding box center [391, 91] width 39 height 6
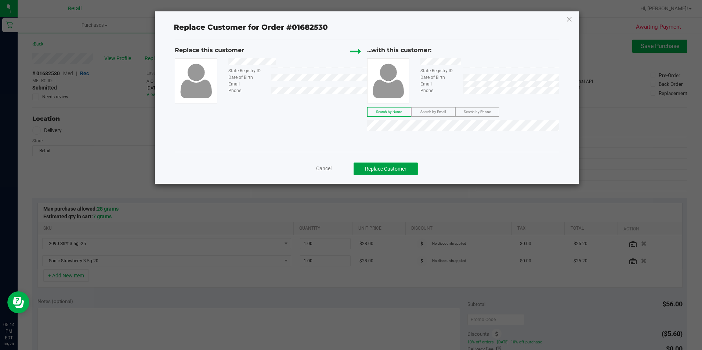
click at [412, 174] on button "Replace Customer" at bounding box center [385, 169] width 64 height 12
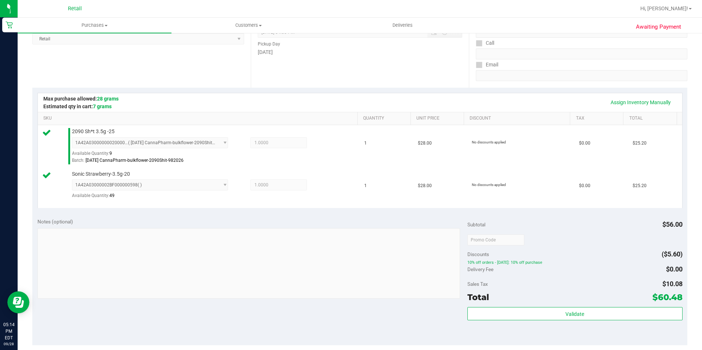
scroll to position [220, 0]
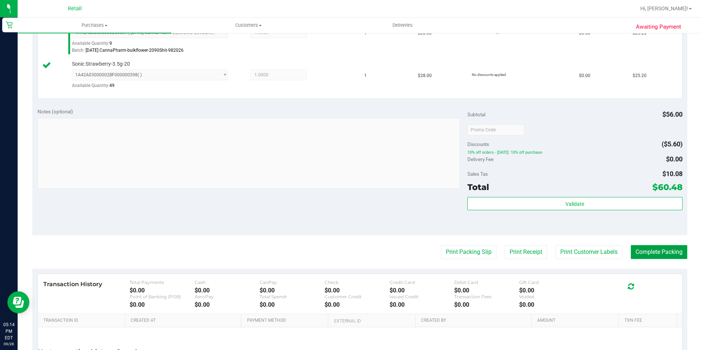
click at [652, 255] on button "Complete Packing" at bounding box center [659, 252] width 57 height 14
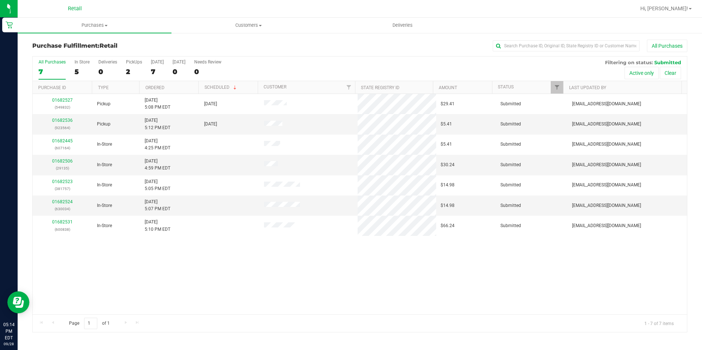
click at [125, 65] on div "All Purchases 7 In Store 5 Deliveries 0 PickUps 2 [DATE] 7 [DATE] 0 Needs Revie…" at bounding box center [360, 69] width 654 height 25
click at [125, 67] on div "All Purchases 7 In Store 5 Deliveries 0 PickUps 2 [DATE] 7 [DATE] 0 Needs Revie…" at bounding box center [360, 69] width 654 height 25
click at [128, 70] on div "2" at bounding box center [134, 72] width 16 height 8
click at [0, 0] on input "PickUps 2" at bounding box center [0, 0] width 0 height 0
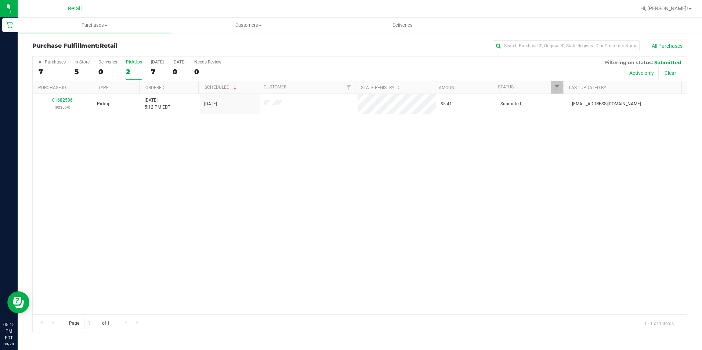
click at [133, 70] on div "2" at bounding box center [134, 72] width 16 height 8
click at [0, 0] on input "PickUps 2" at bounding box center [0, 0] width 0 height 0
click at [253, 30] on uib-tab-heading "Customers All customers Add a new customer All physicians" at bounding box center [248, 25] width 153 height 15
click at [240, 44] on li "All customers" at bounding box center [248, 44] width 154 height 9
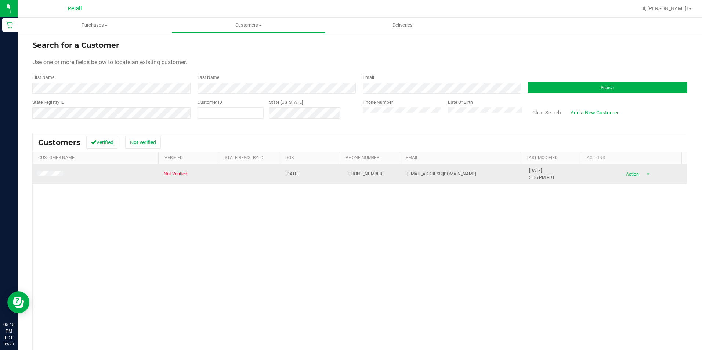
click at [48, 178] on span at bounding box center [51, 174] width 28 height 7
click at [54, 170] on td at bounding box center [96, 174] width 127 height 20
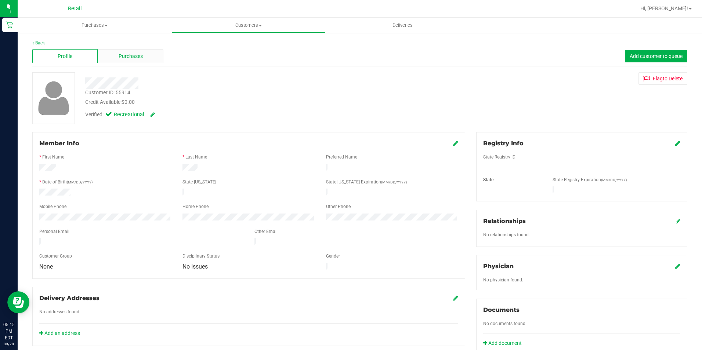
click at [130, 61] on div "Purchases" at bounding box center [130, 56] width 65 height 14
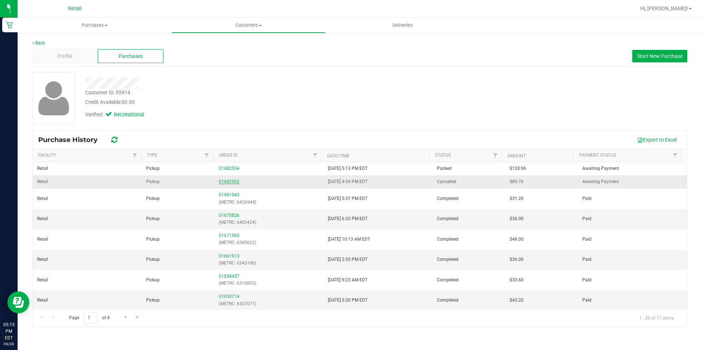
click at [235, 181] on link "01682502" at bounding box center [229, 181] width 21 height 5
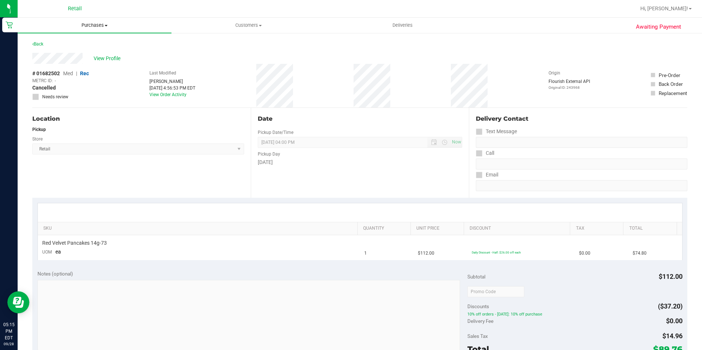
click at [95, 23] on span "Purchases" at bounding box center [95, 25] width 154 height 7
click at [91, 55] on li "Fulfillment" at bounding box center [95, 53] width 154 height 9
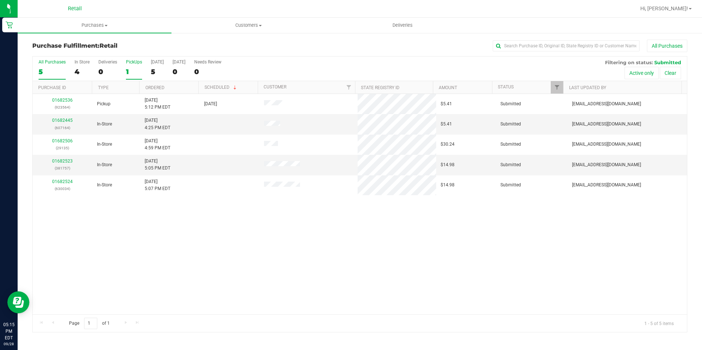
click at [128, 65] on label "PickUps 1" at bounding box center [134, 69] width 16 height 20
click at [0, 0] on input "PickUps 1" at bounding box center [0, 0] width 0 height 0
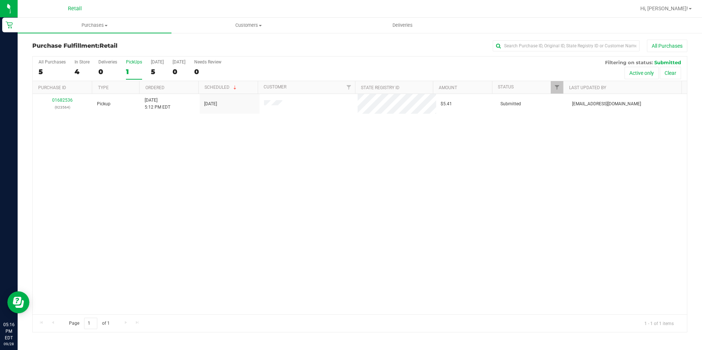
click at [128, 76] on label "PickUps 1" at bounding box center [134, 69] width 16 height 20
click at [0, 0] on input "PickUps 1" at bounding box center [0, 0] width 0 height 0
click at [130, 68] on div "1" at bounding box center [134, 72] width 16 height 8
click at [0, 0] on input "PickUps 1" at bounding box center [0, 0] width 0 height 0
click at [132, 72] on div "1" at bounding box center [134, 72] width 16 height 8
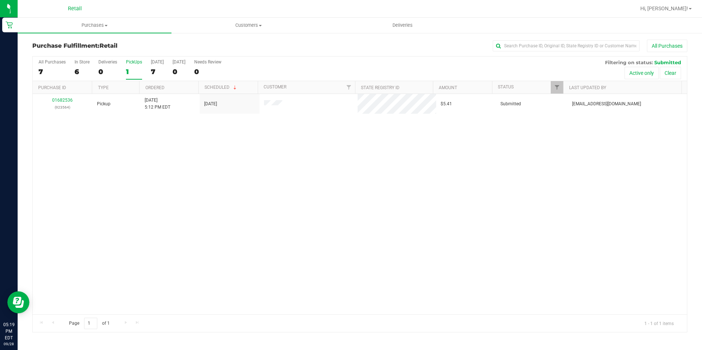
click at [0, 0] on input "PickUps 1" at bounding box center [0, 0] width 0 height 0
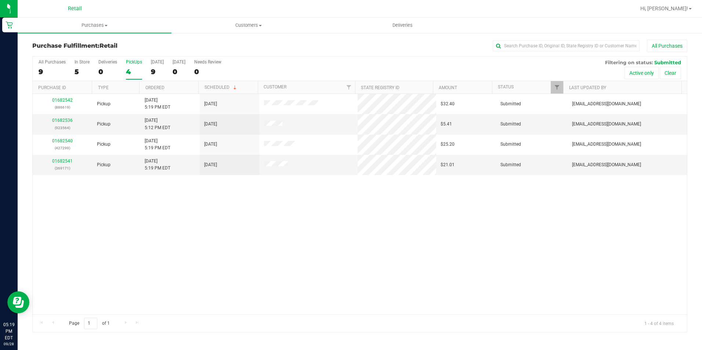
click at [133, 72] on div "4" at bounding box center [134, 72] width 16 height 8
click at [0, 0] on input "PickUps 4" at bounding box center [0, 0] width 0 height 0
click at [61, 161] on link "01682541" at bounding box center [62, 161] width 21 height 5
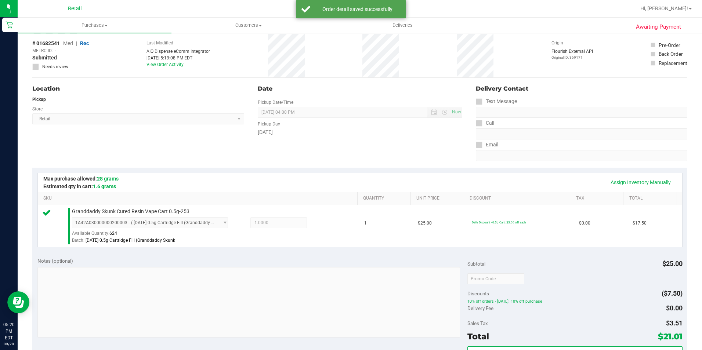
scroll to position [110, 0]
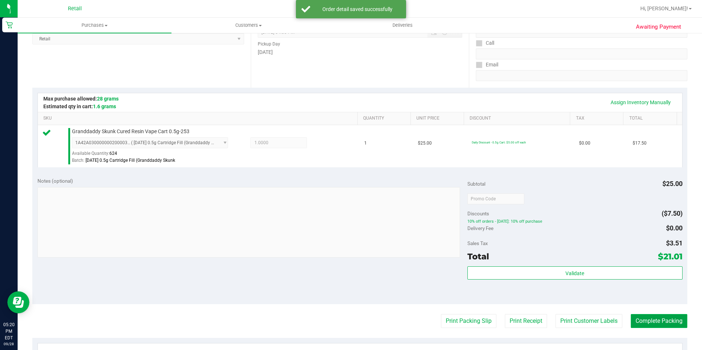
click at [643, 324] on button "Complete Packing" at bounding box center [659, 321] width 57 height 14
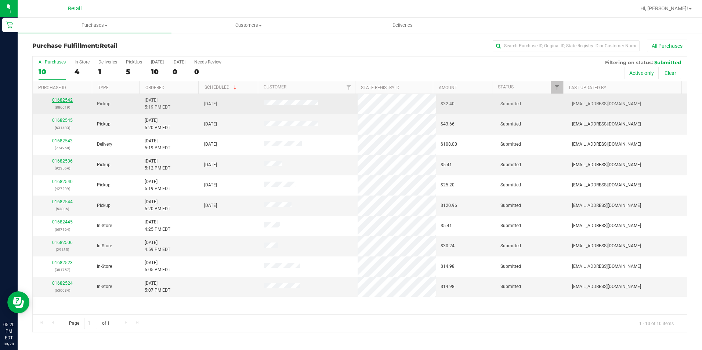
click at [69, 99] on link "01682542" at bounding box center [62, 100] width 21 height 5
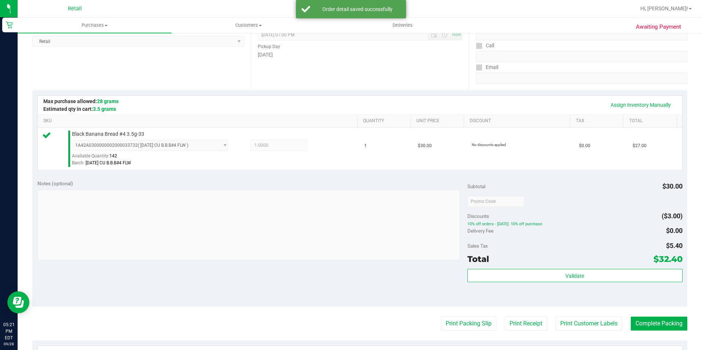
scroll to position [184, 0]
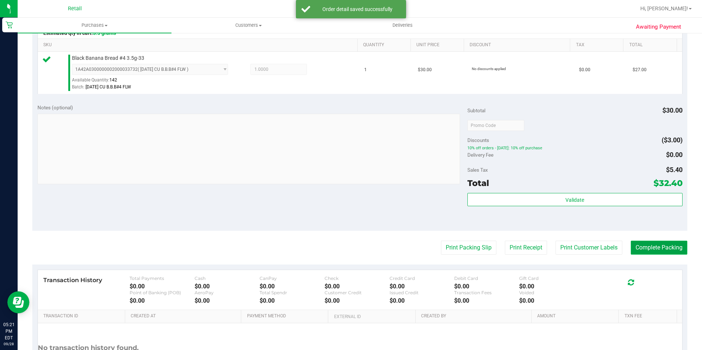
click at [659, 252] on button "Complete Packing" at bounding box center [659, 248] width 57 height 14
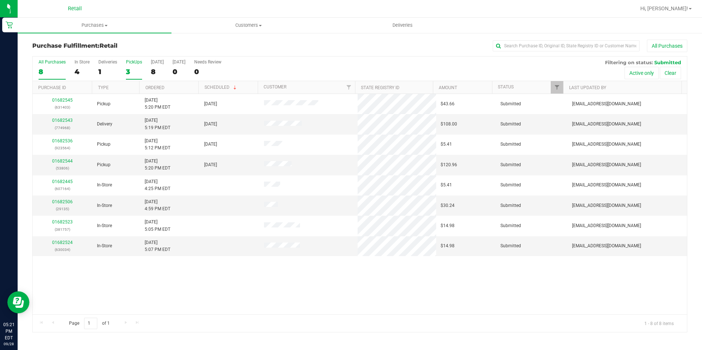
click at [134, 68] on div "3" at bounding box center [134, 72] width 16 height 8
click at [0, 0] on input "PickUps 3" at bounding box center [0, 0] width 0 height 0
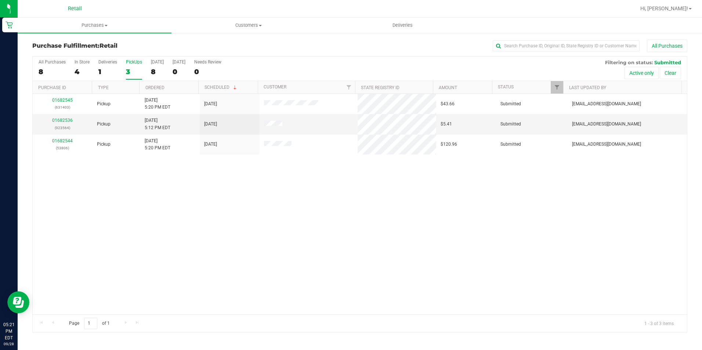
click at [132, 73] on div "3" at bounding box center [134, 72] width 16 height 8
click at [0, 0] on input "PickUps 3" at bounding box center [0, 0] width 0 height 0
click at [134, 74] on div "2" at bounding box center [134, 72] width 16 height 8
click at [0, 0] on input "PickUps 2" at bounding box center [0, 0] width 0 height 0
click at [136, 69] on div "3" at bounding box center [134, 72] width 16 height 8
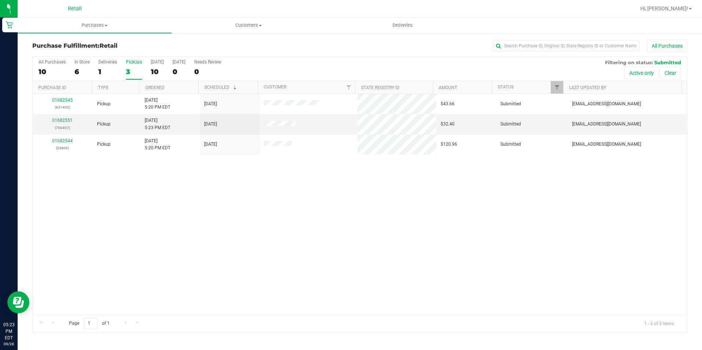
click at [0, 0] on input "PickUps 3" at bounding box center [0, 0] width 0 height 0
click at [134, 74] on div "3" at bounding box center [134, 72] width 16 height 8
click at [0, 0] on input "PickUps 3" at bounding box center [0, 0] width 0 height 0
click at [75, 74] on div "7" at bounding box center [82, 72] width 15 height 8
click at [0, 0] on input "In Store 7" at bounding box center [0, 0] width 0 height 0
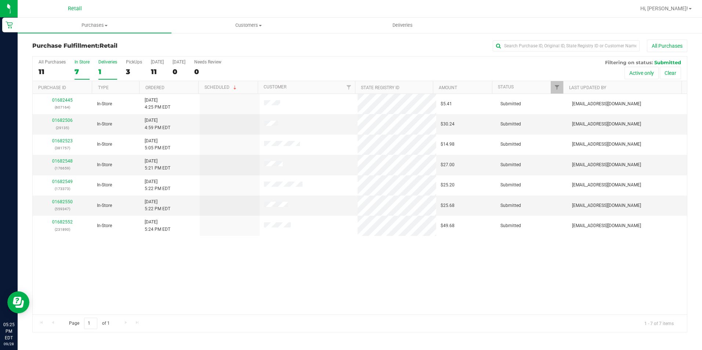
click at [105, 74] on div "1" at bounding box center [107, 72] width 19 height 8
click at [0, 0] on input "Deliveries 1" at bounding box center [0, 0] width 0 height 0
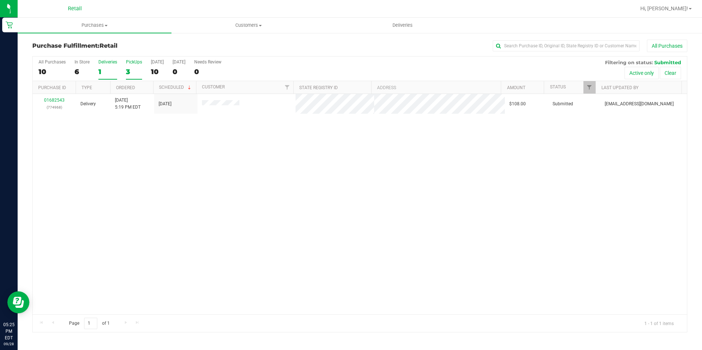
click at [135, 70] on div "3" at bounding box center [134, 72] width 16 height 8
click at [0, 0] on input "PickUps 3" at bounding box center [0, 0] width 0 height 0
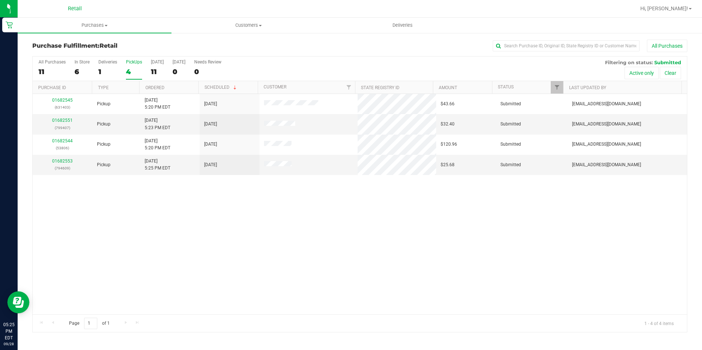
click at [258, 284] on div "01682545 (631403) Pickup [DATE] 5:20 PM EDT 9/28/2025 $43.66 Submitted [EMAIL_A…" at bounding box center [360, 204] width 654 height 221
click at [126, 64] on div "PickUps" at bounding box center [134, 61] width 16 height 5
click at [0, 0] on input "PickUps 4" at bounding box center [0, 0] width 0 height 0
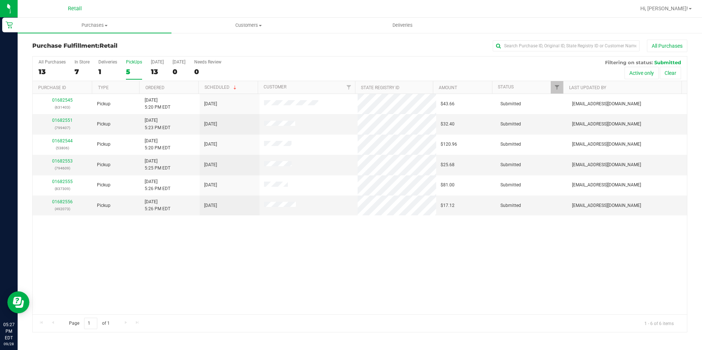
click at [128, 74] on div "5" at bounding box center [134, 72] width 16 height 8
click at [0, 0] on input "PickUps 5" at bounding box center [0, 0] width 0 height 0
click at [131, 70] on div "7" at bounding box center [134, 72] width 16 height 8
click at [0, 0] on input "PickUps 7" at bounding box center [0, 0] width 0 height 0
